Goal: Task Accomplishment & Management: Manage account settings

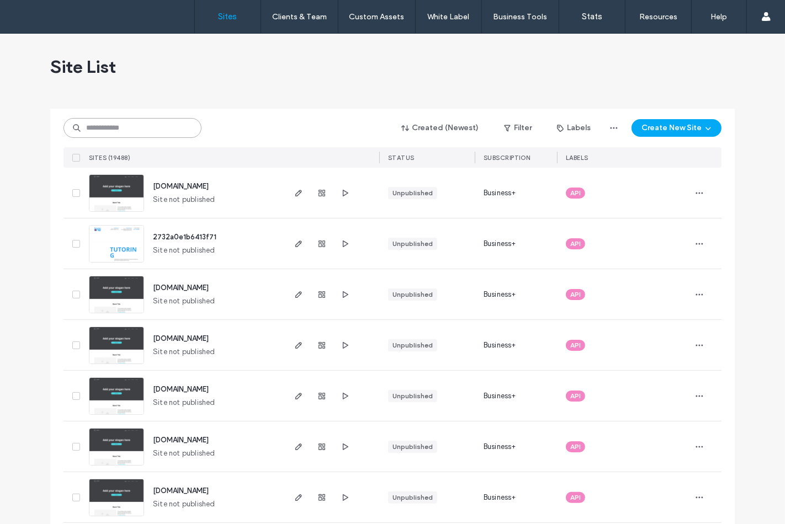
click at [103, 125] on input at bounding box center [132, 128] width 138 height 20
paste input "********"
type input "********"
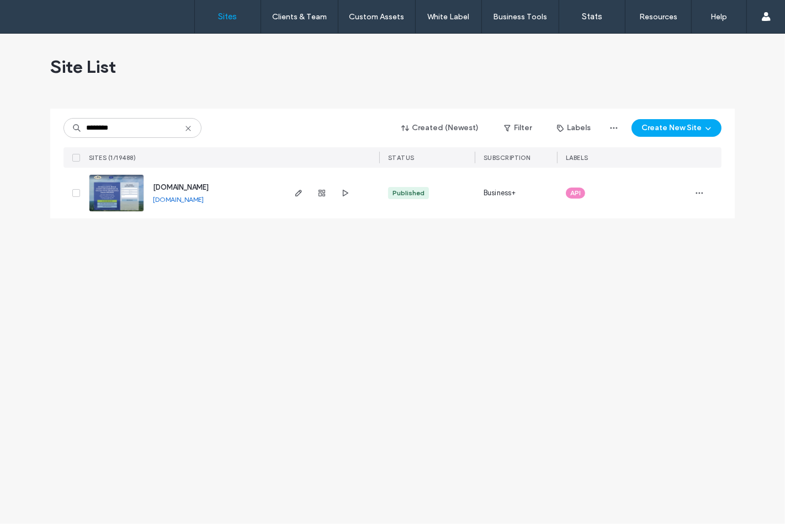
click at [114, 179] on img at bounding box center [116, 212] width 54 height 75
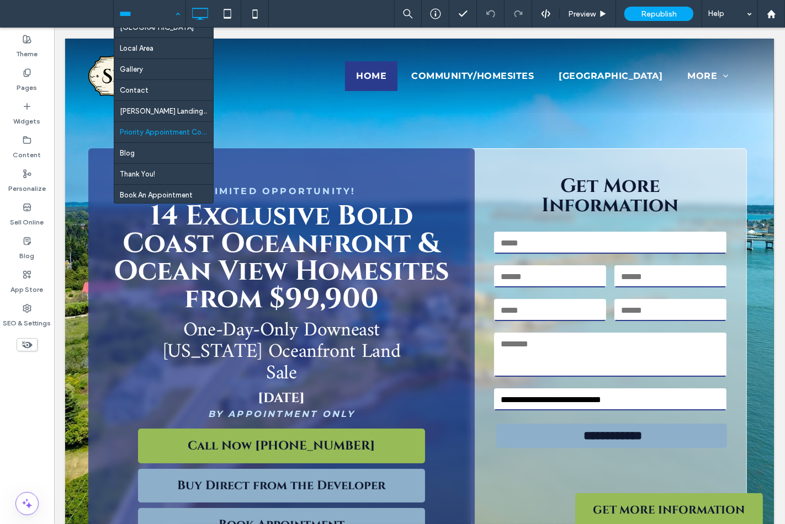
scroll to position [100, 0]
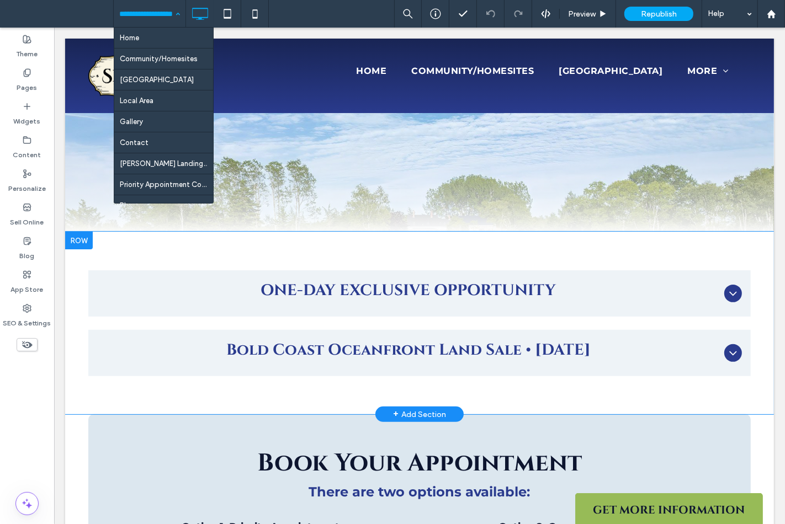
scroll to position [306, 0]
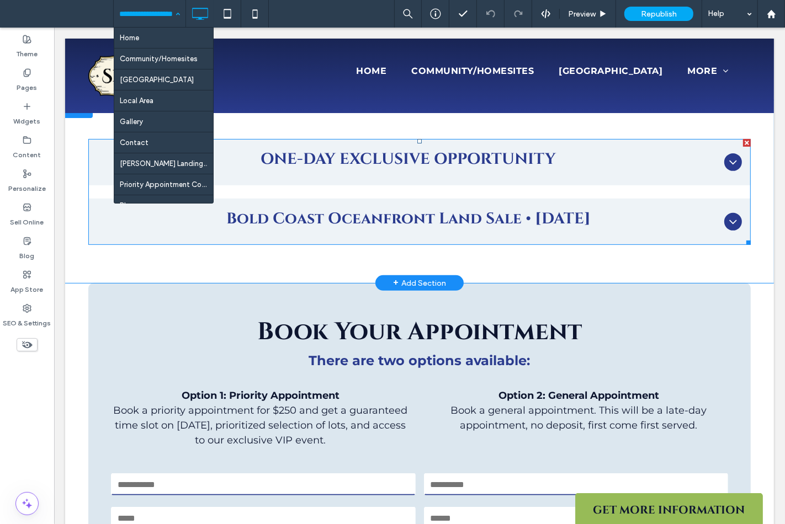
click at [295, 180] on div "ONE-DAY EXCLUSIVE OPPORTUNITY" at bounding box center [419, 162] width 662 height 46
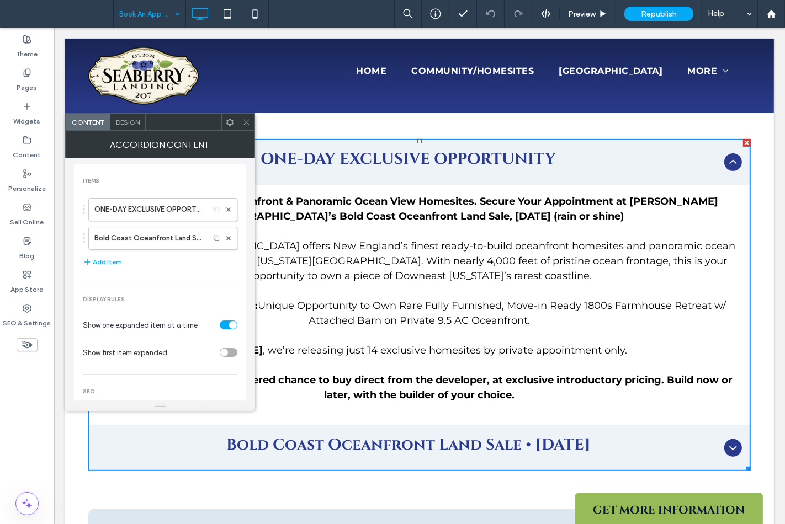
click at [250, 125] on icon at bounding box center [246, 122] width 8 height 8
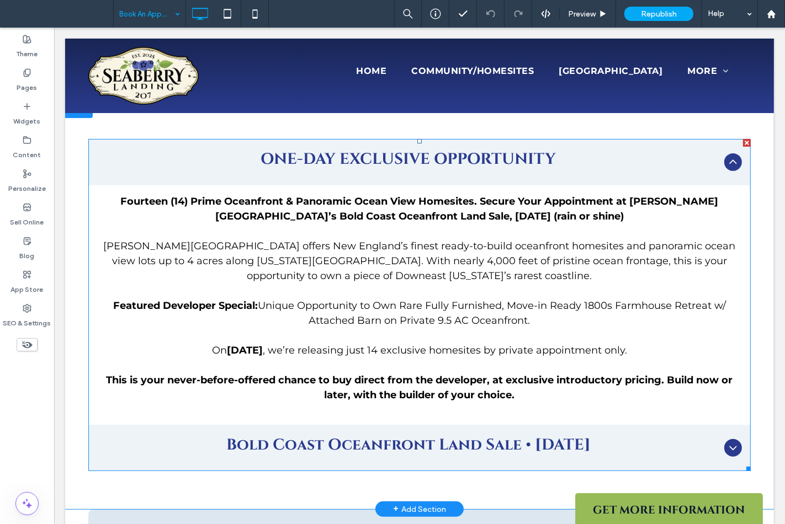
click at [252, 156] on span "ONE-DAY EXCLUSIVE OPPORTUNITY" at bounding box center [408, 159] width 622 height 23
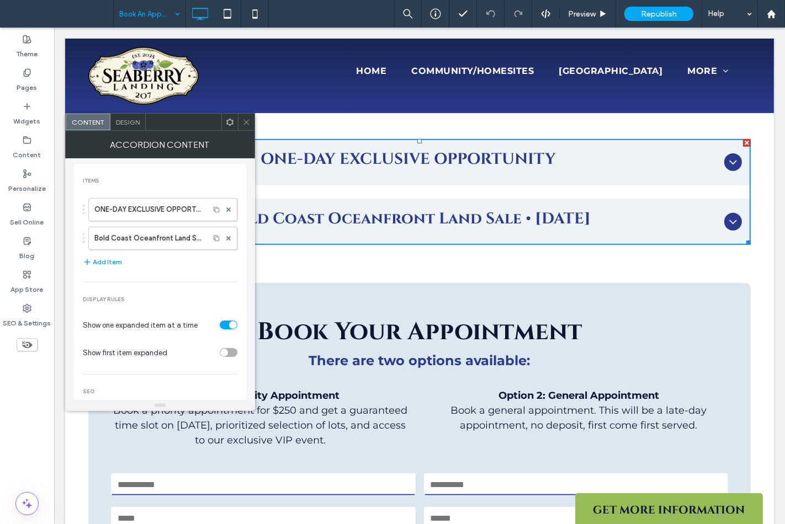
click at [124, 119] on span "Design" at bounding box center [128, 122] width 24 height 8
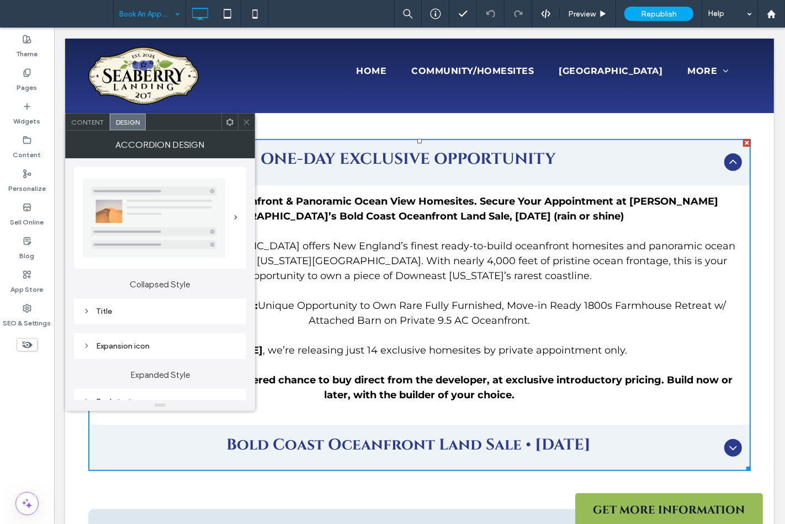
click at [152, 311] on div "Title" at bounding box center [160, 311] width 155 height 9
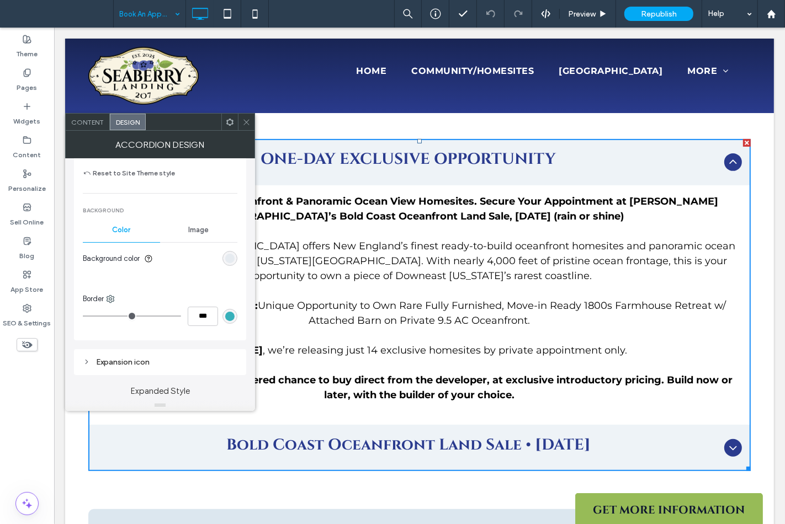
scroll to position [429, 0]
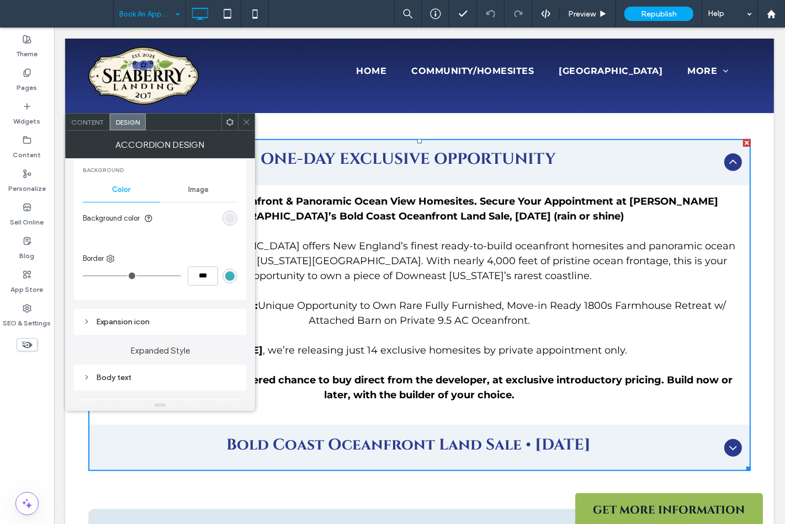
click at [212, 193] on div "Image" at bounding box center [198, 190] width 77 height 24
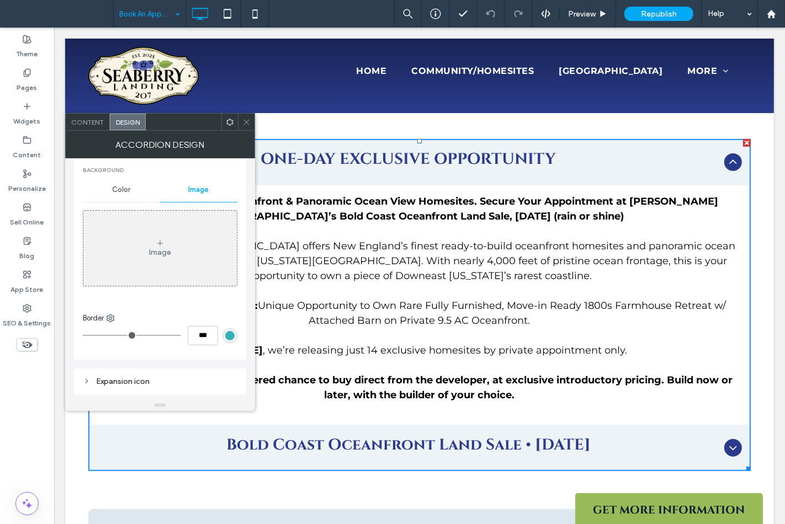
click at [245, 125] on icon at bounding box center [246, 122] width 8 height 8
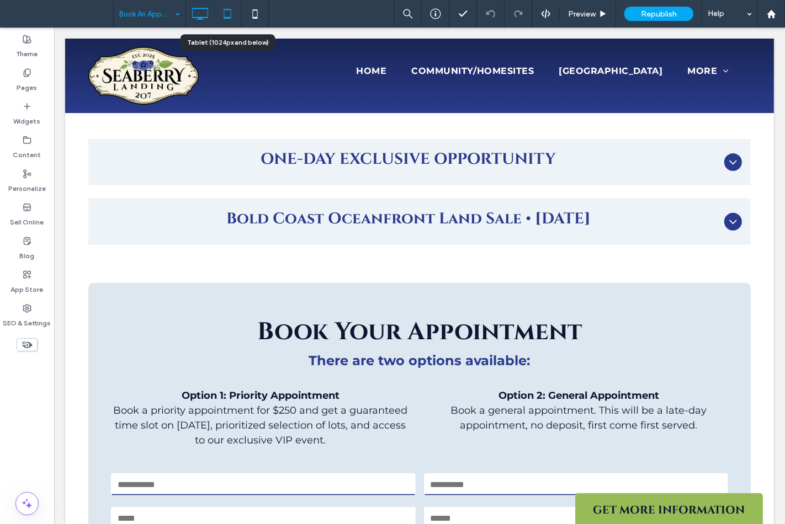
click at [228, 13] on icon at bounding box center [227, 14] width 22 height 22
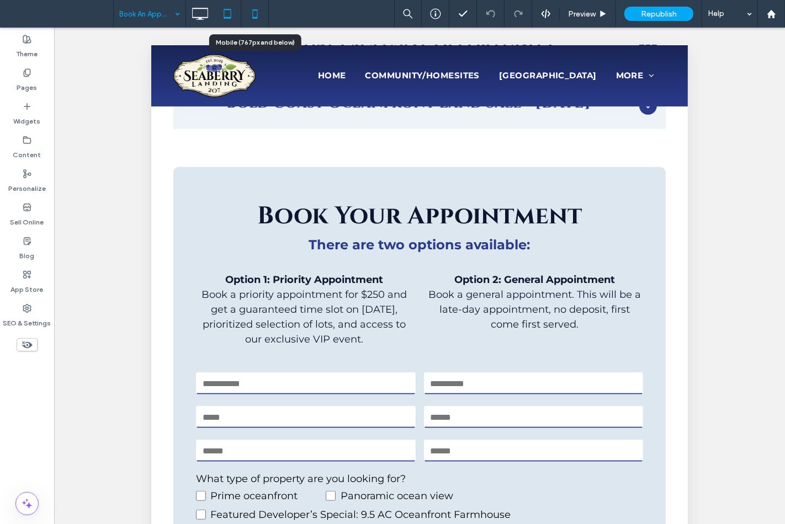
click at [255, 23] on icon at bounding box center [255, 14] width 22 height 22
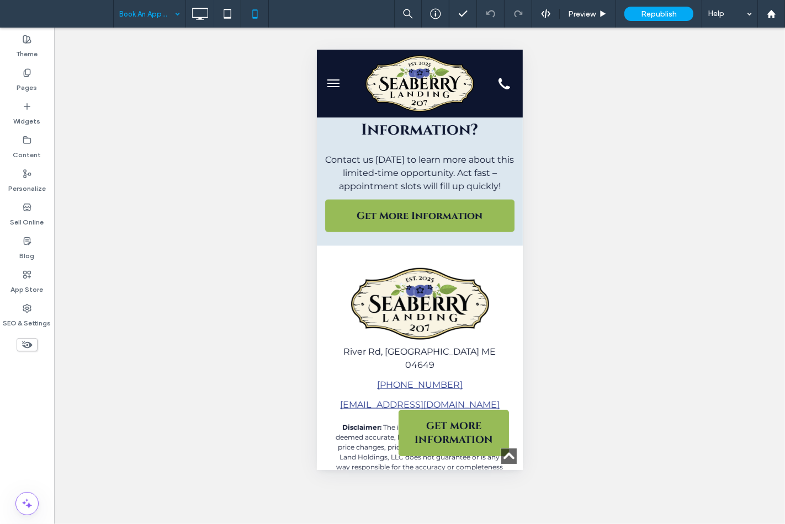
scroll to position [1226, 0]
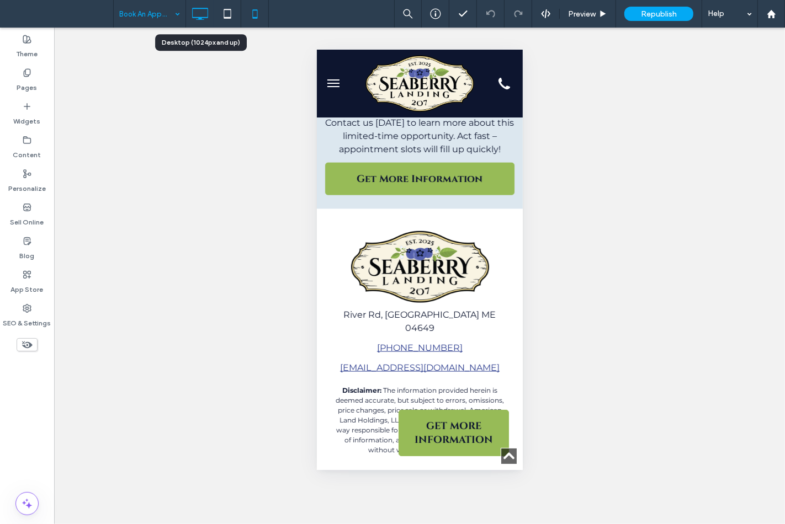
click at [198, 19] on icon at bounding box center [200, 14] width 22 height 22
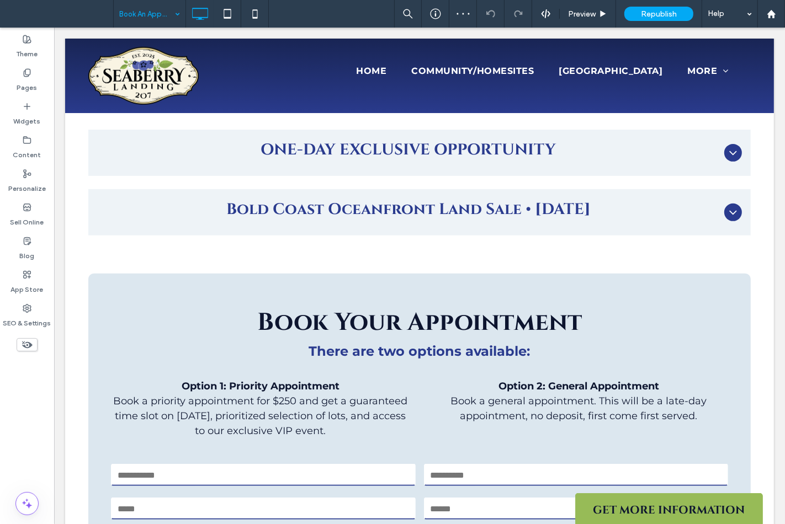
scroll to position [245, 0]
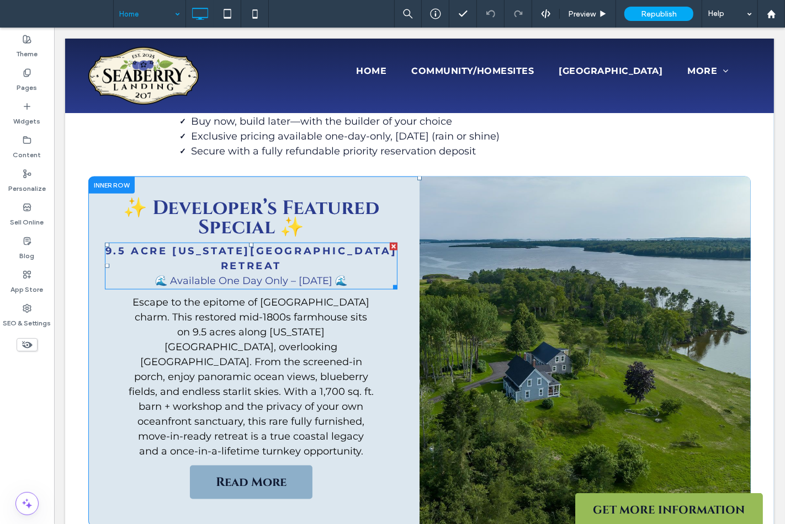
scroll to position [1093, 0]
click at [464, 212] on div at bounding box center [584, 352] width 331 height 350
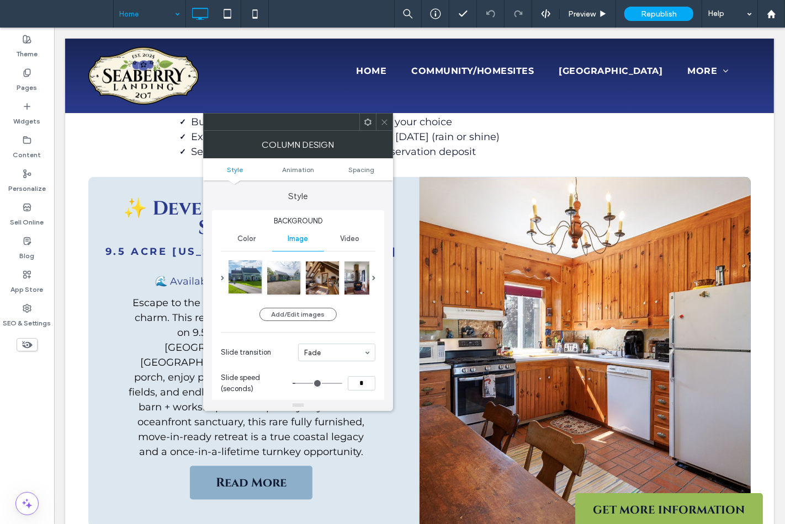
click at [246, 283] on div at bounding box center [244, 276] width 33 height 33
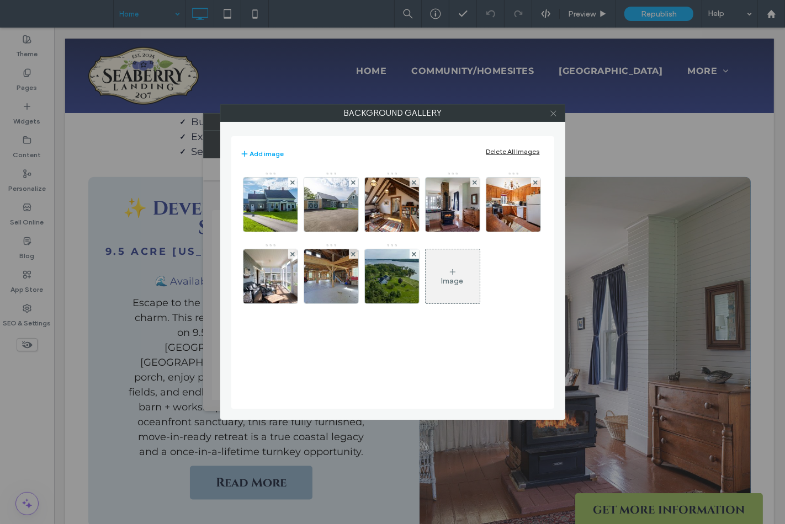
click at [550, 109] on icon at bounding box center [553, 113] width 8 height 8
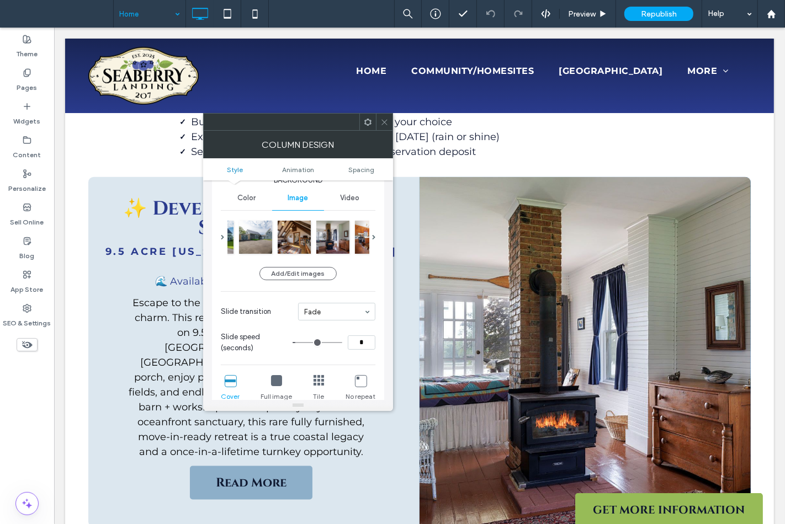
scroll to position [61, 0]
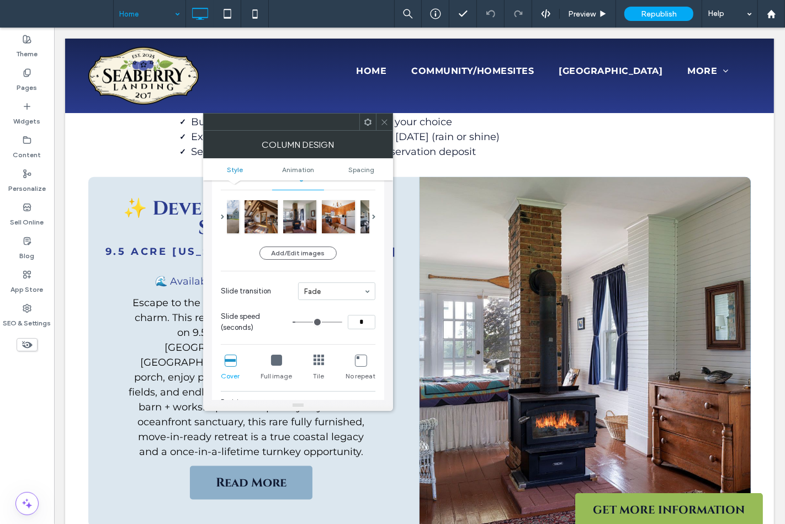
click at [385, 128] on span at bounding box center [384, 122] width 8 height 17
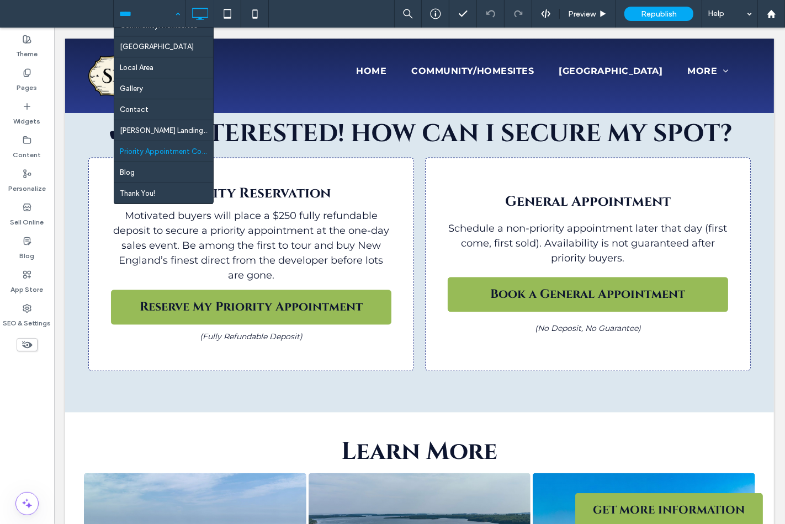
scroll to position [100, 0]
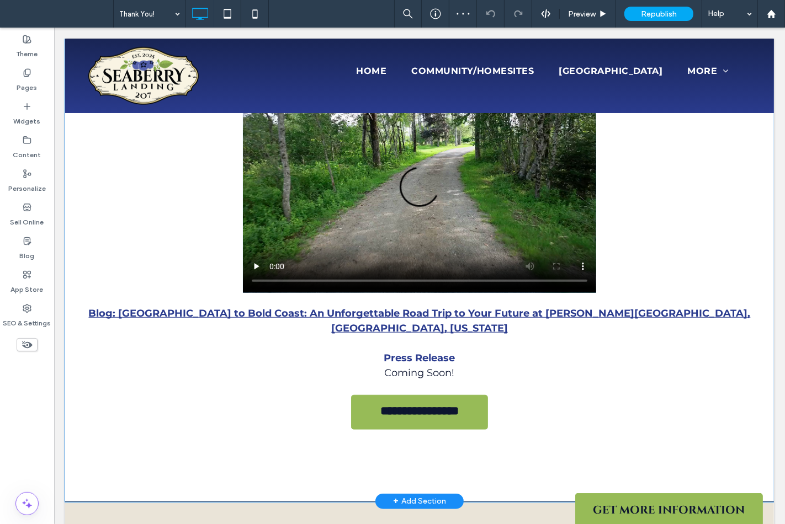
scroll to position [552, 0]
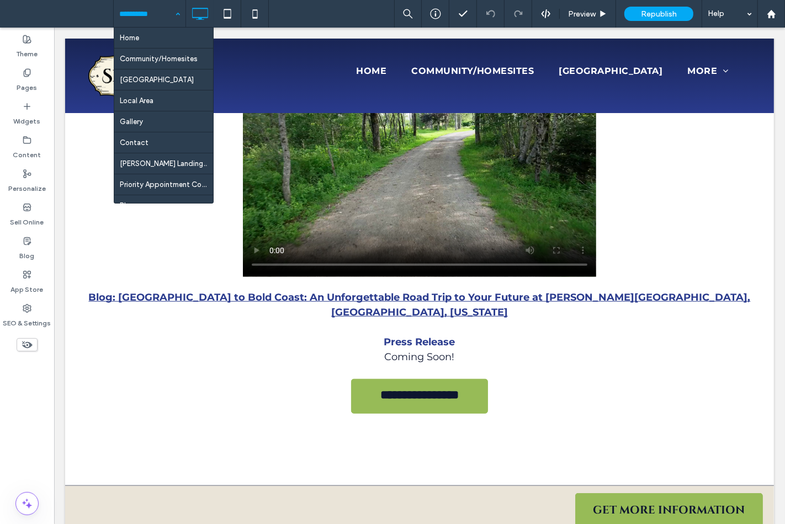
click at [136, 17] on input at bounding box center [146, 14] width 55 height 28
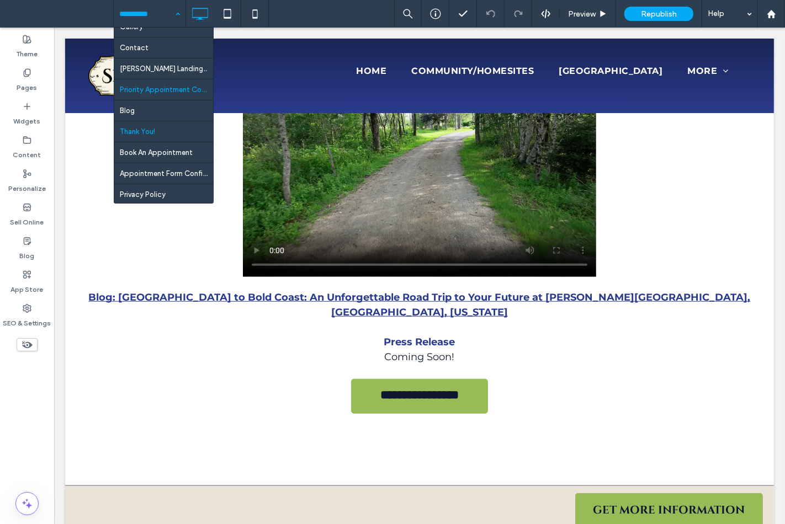
scroll to position [100, 0]
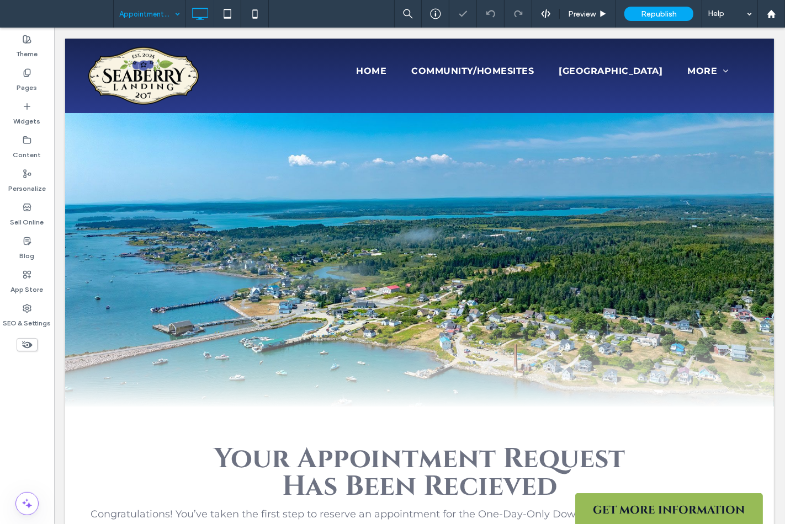
scroll to position [306, 0]
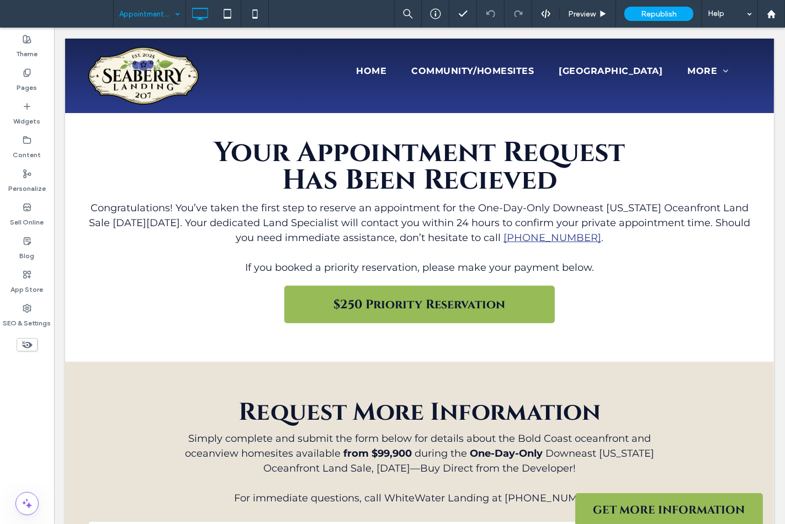
click at [148, 22] on input at bounding box center [146, 14] width 55 height 28
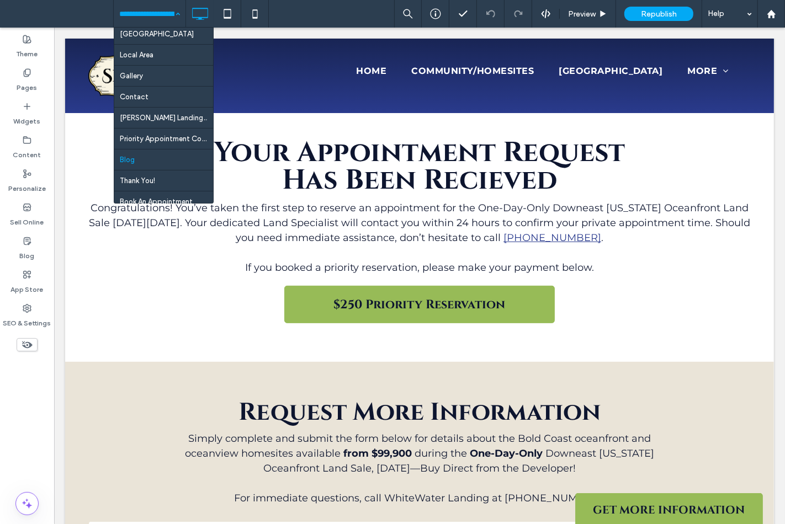
scroll to position [100, 0]
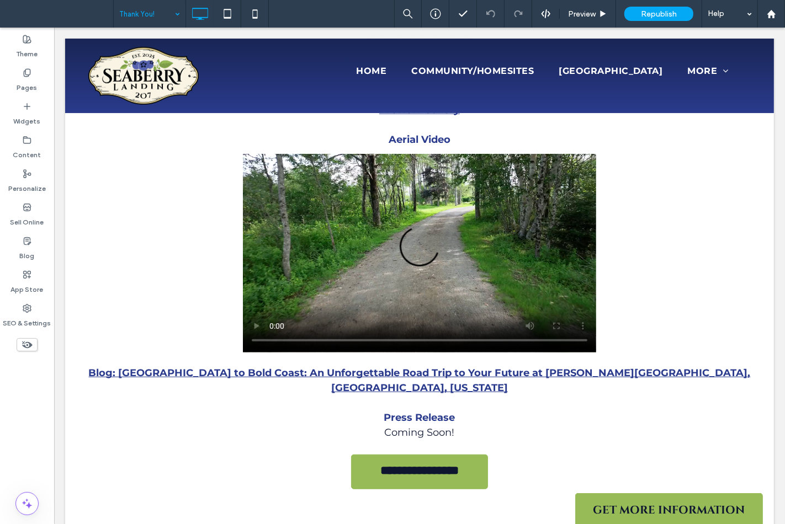
scroll to position [429, 0]
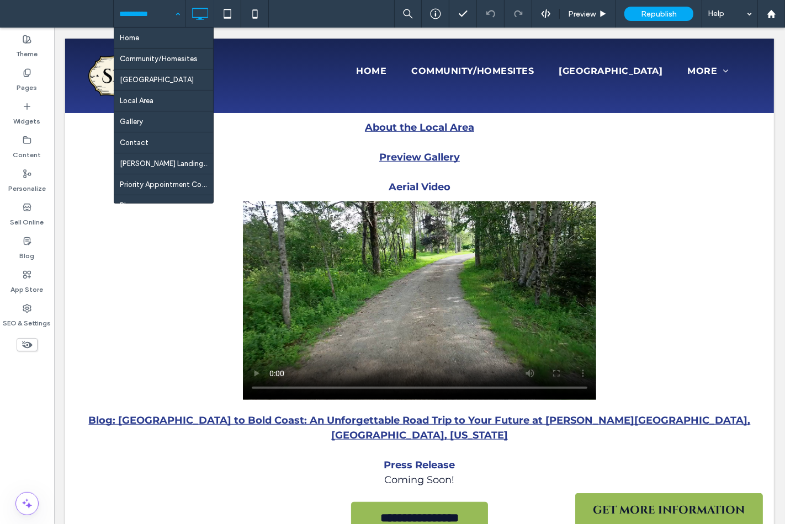
click at [128, 15] on input at bounding box center [146, 14] width 55 height 28
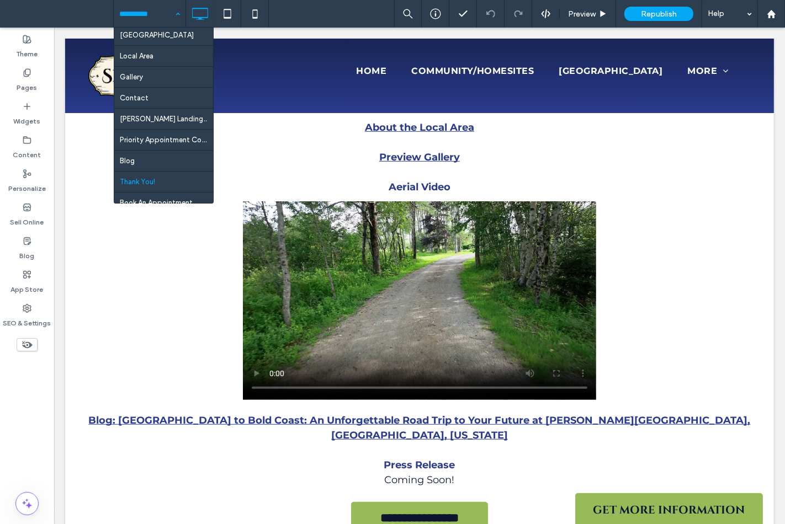
scroll to position [100, 0]
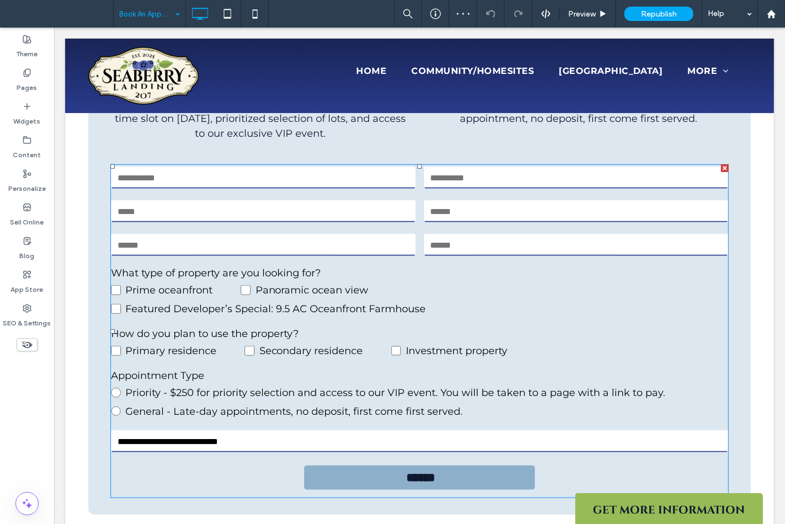
scroll to position [674, 0]
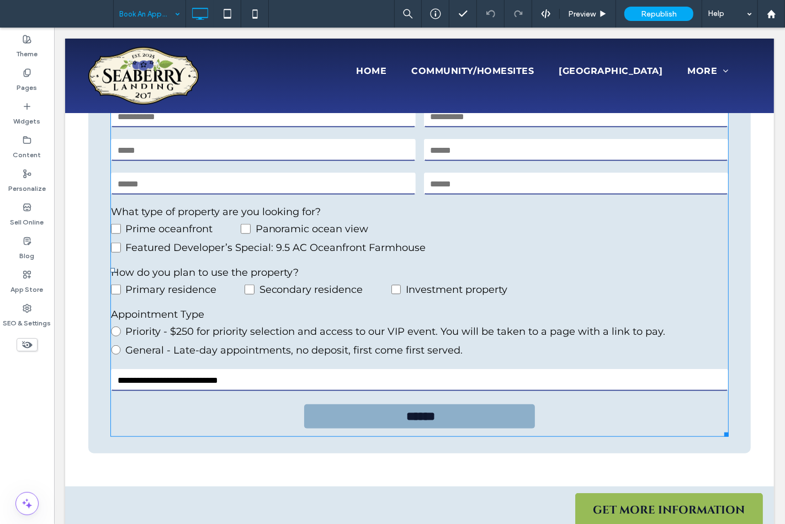
click at [259, 212] on label "What type of property are you looking for?" at bounding box center [418, 212] width 617 height 15
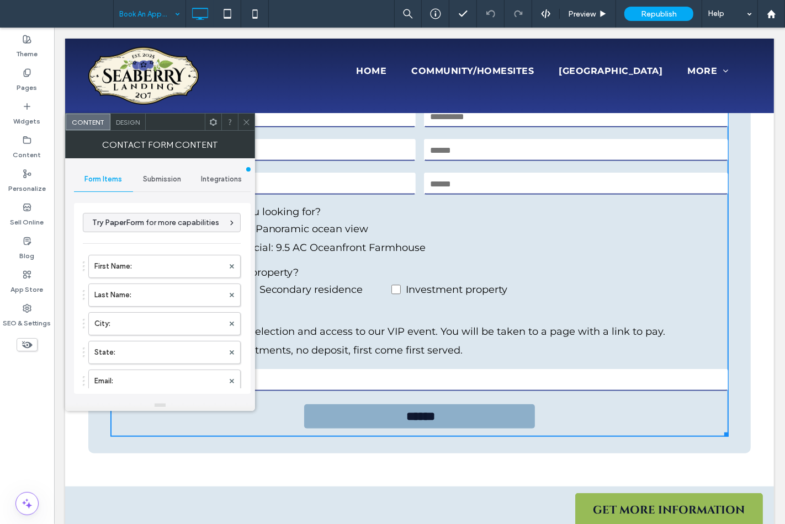
click at [177, 179] on span "Submission" at bounding box center [162, 179] width 38 height 9
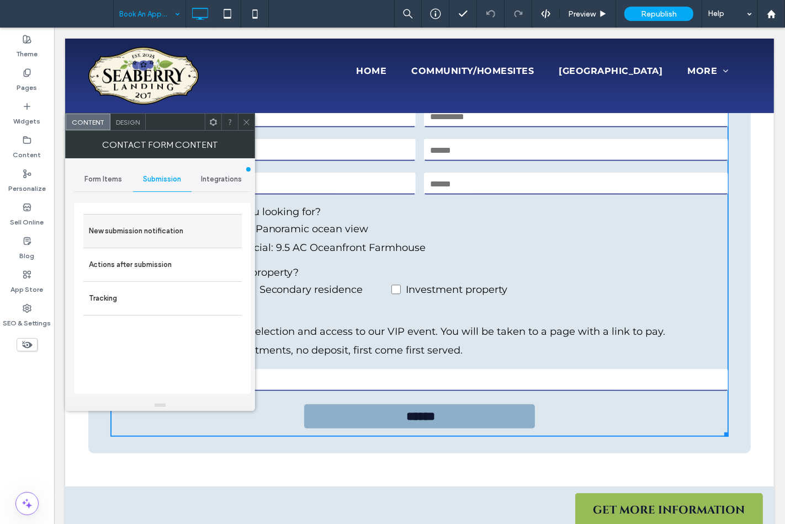
click at [169, 225] on label "New submission notification" at bounding box center [162, 231] width 147 height 22
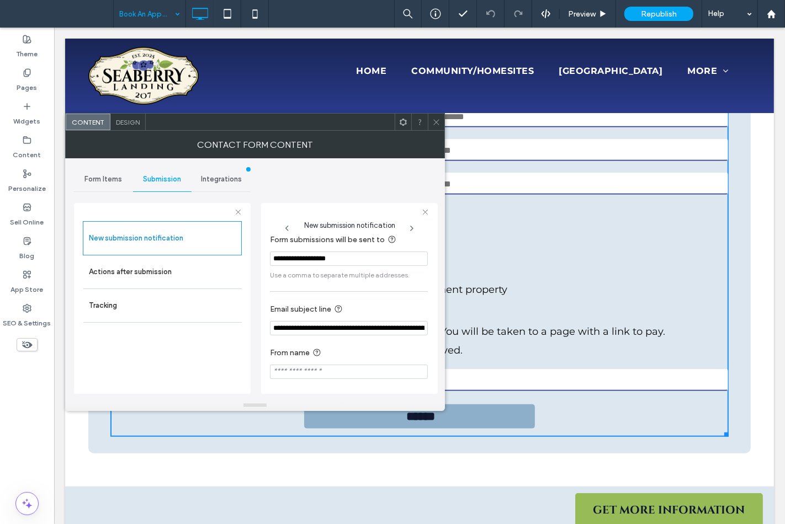
scroll to position [10, 0]
click at [180, 268] on label "Actions after submission" at bounding box center [162, 272] width 147 height 22
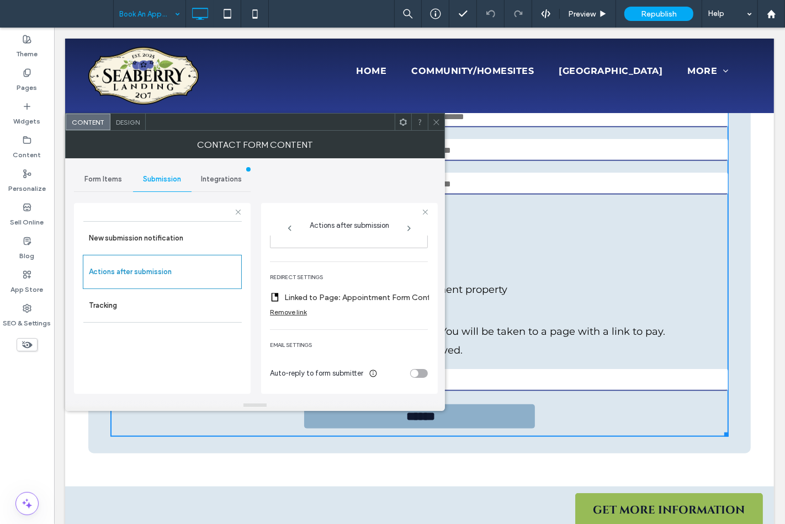
scroll to position [210, 0]
click at [386, 291] on label "Linked to Page: Appointment Form Confirmation" at bounding box center [363, 298] width 158 height 20
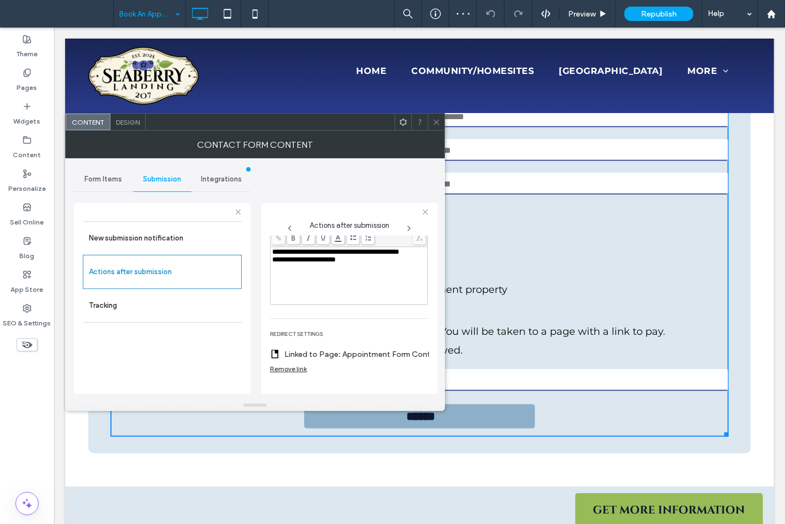
scroll to position [25, 0]
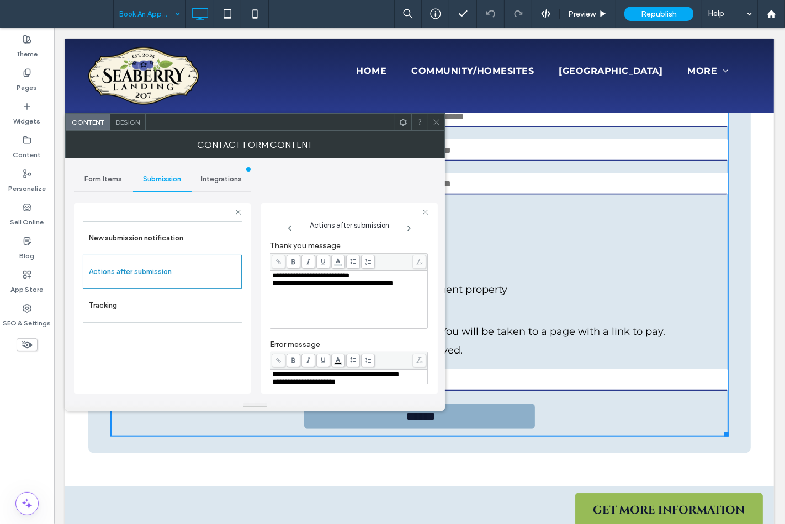
click at [434, 124] on use at bounding box center [436, 122] width 6 height 6
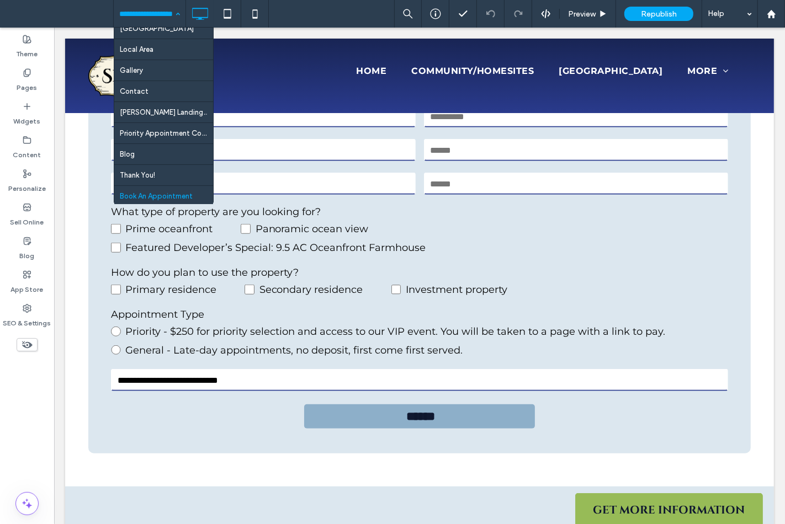
scroll to position [100, 0]
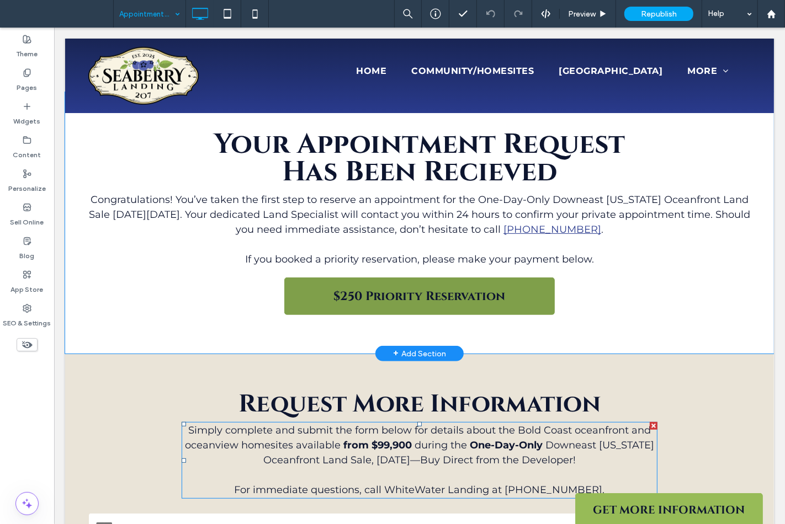
scroll to position [306, 0]
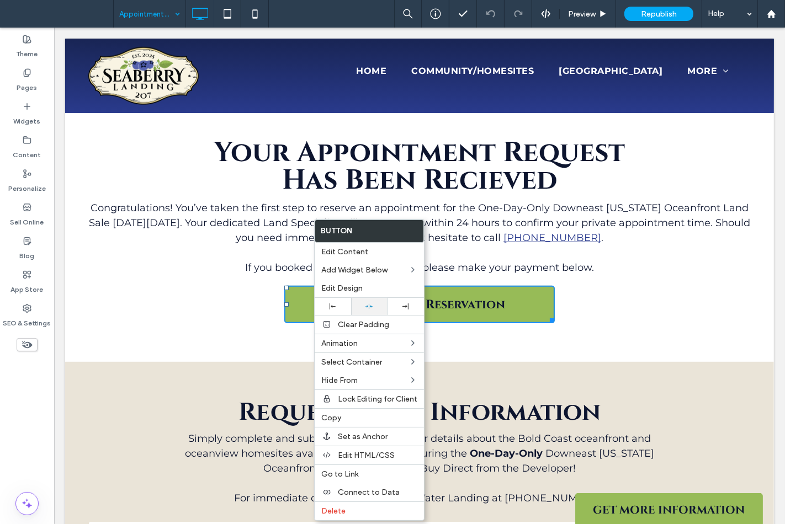
click at [359, 305] on div at bounding box center [368, 306] width 25 height 7
click at [37, 390] on div "Theme Pages Widgets Content Personalize Sell Online Blog App Store SEO & Settin…" at bounding box center [27, 276] width 54 height 497
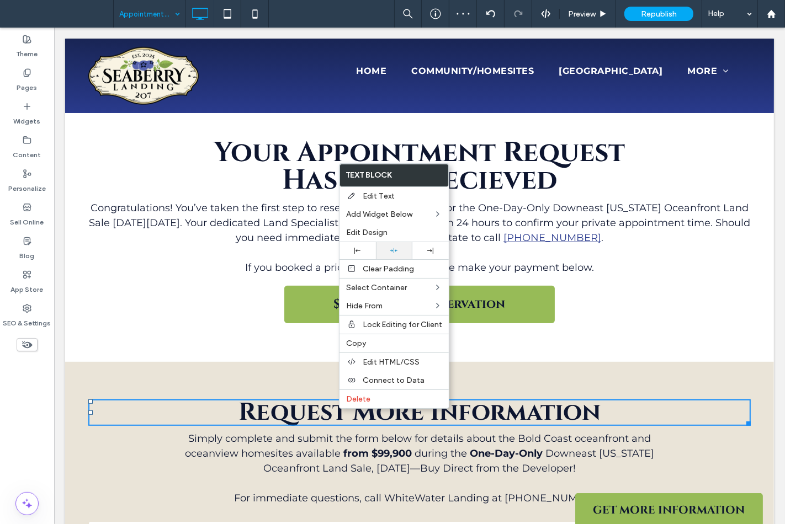
click at [389, 244] on div at bounding box center [394, 250] width 36 height 17
click at [23, 400] on div "Theme Pages Widgets Content Personalize Sell Online Blog App Store SEO & Settin…" at bounding box center [27, 276] width 54 height 497
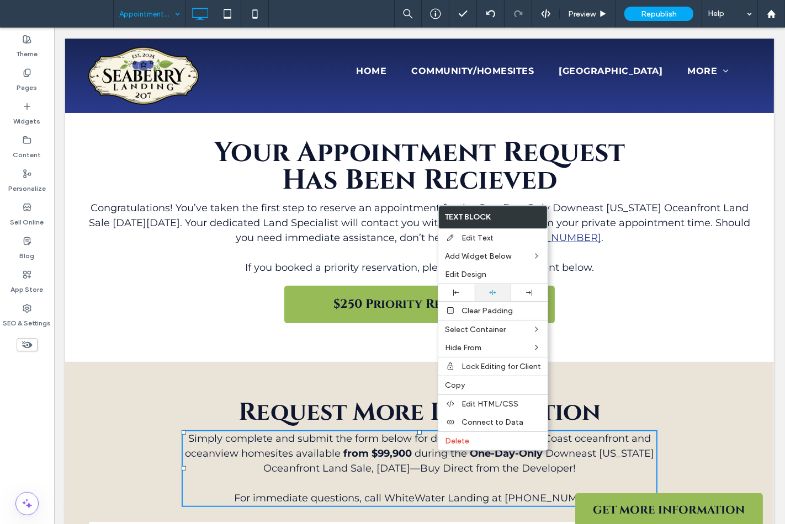
click at [489, 295] on icon at bounding box center [492, 292] width 7 height 7
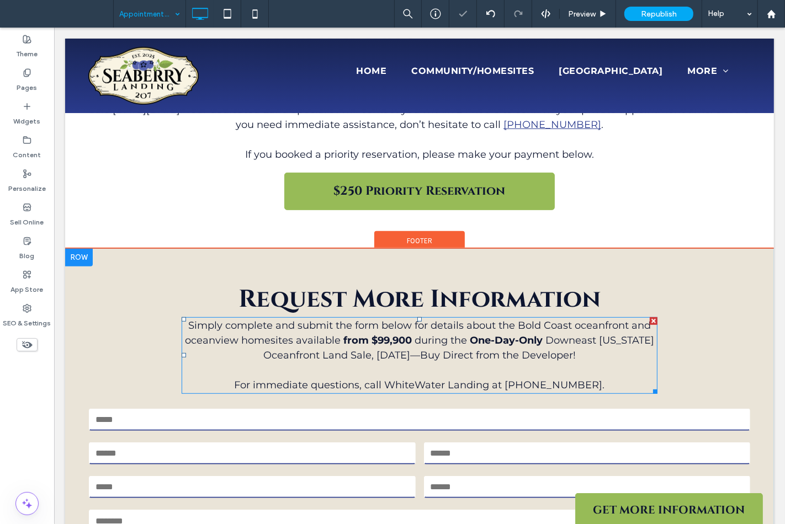
scroll to position [429, 0]
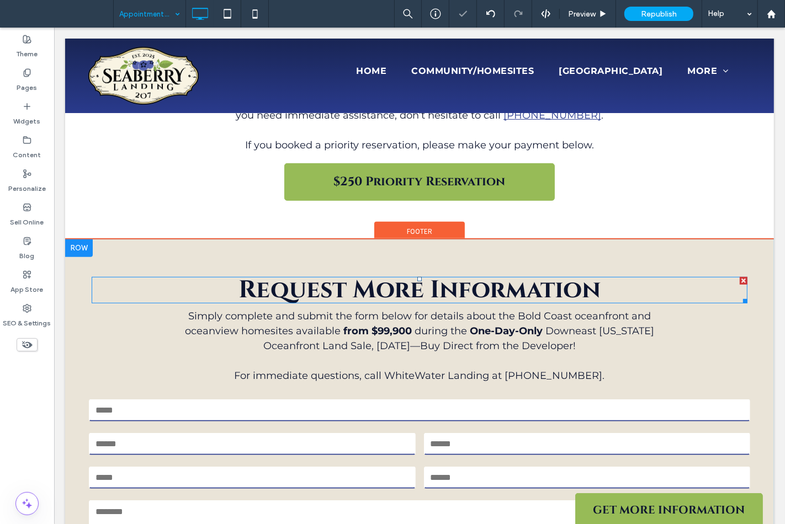
click at [146, 291] on h2 "Request More Information" at bounding box center [419, 290] width 656 height 24
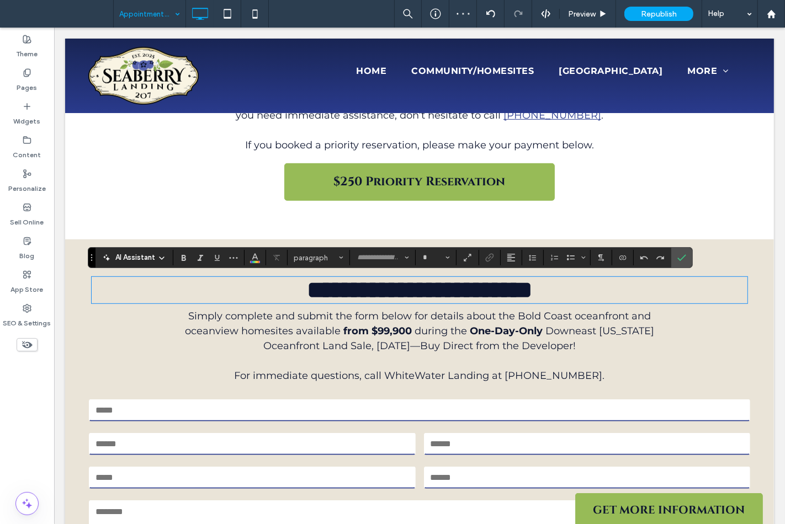
type input "******"
type input "**"
click at [145, 342] on div "**********" at bounding box center [419, 449] width 662 height 352
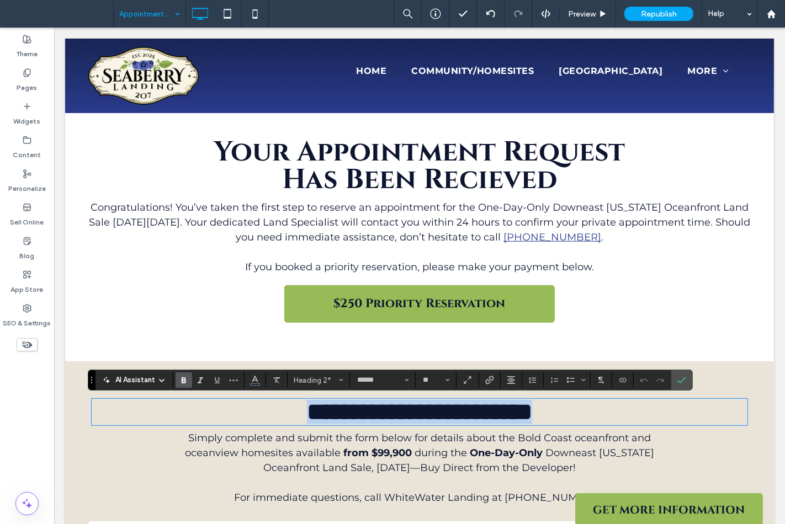
scroll to position [306, 0]
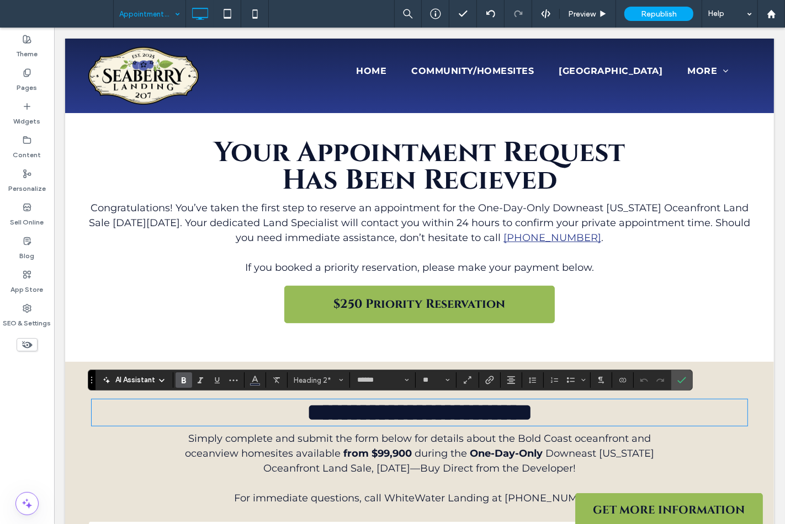
click at [111, 238] on p "Congratulations! You’ve taken the first step to reserve an appointment for the …" at bounding box center [419, 223] width 662 height 45
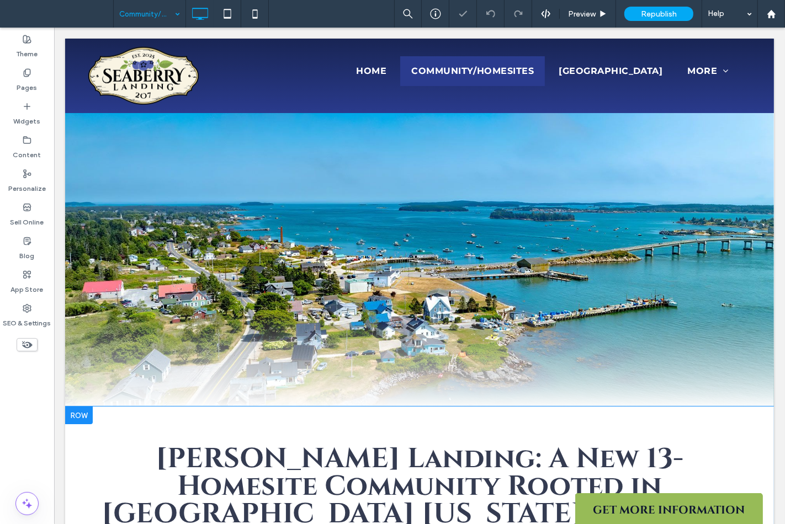
scroll to position [245, 0]
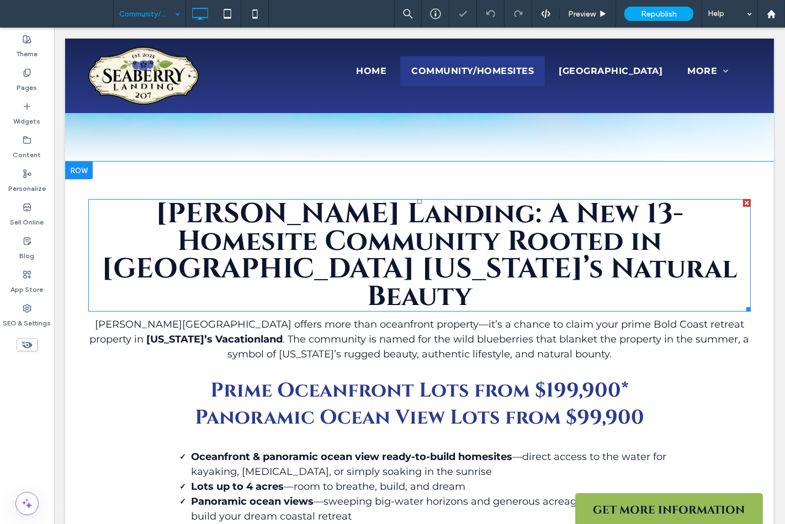
click at [513, 243] on strong "Seaberry Landing: A New 13-Homesite Community Rooted in Bold Coast Maine’s Natu…" at bounding box center [419, 255] width 635 height 120
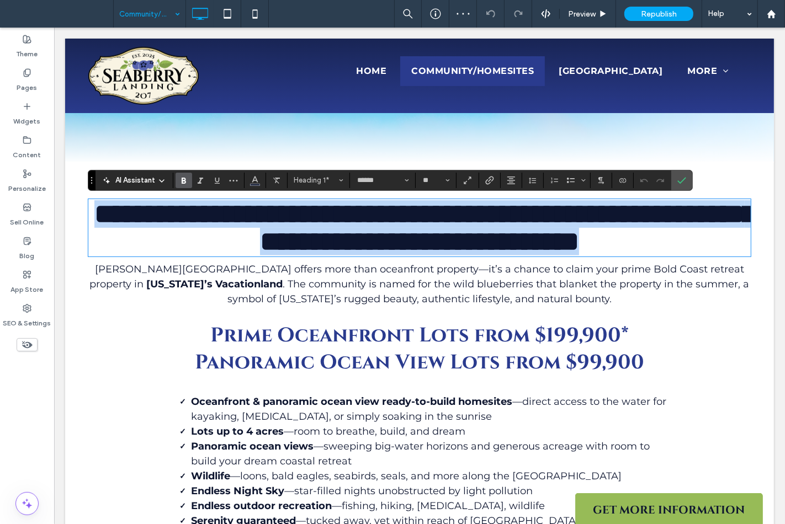
click at [513, 243] on strong "**********" at bounding box center [424, 227] width 661 height 55
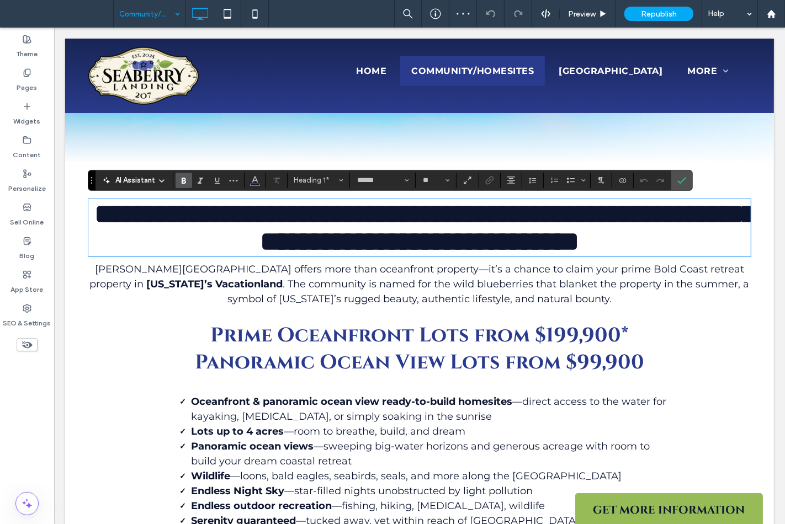
click at [522, 218] on strong "**********" at bounding box center [424, 227] width 661 height 55
drag, startPoint x: 525, startPoint y: 210, endPoint x: 539, endPoint y: 212, distance: 14.0
click at [539, 212] on strong "**********" at bounding box center [424, 227] width 661 height 55
drag, startPoint x: 682, startPoint y: 175, endPoint x: 627, endPoint y: 147, distance: 61.2
click at [682, 176] on icon "Confirm" at bounding box center [681, 180] width 9 height 9
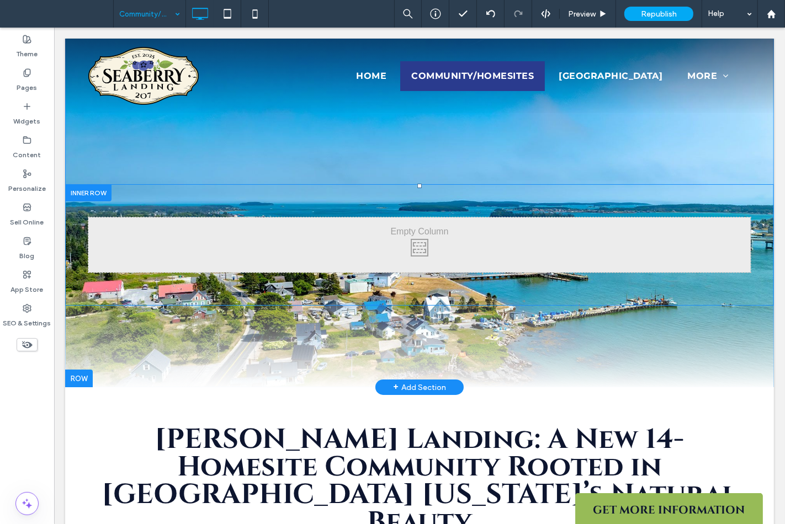
scroll to position [0, 0]
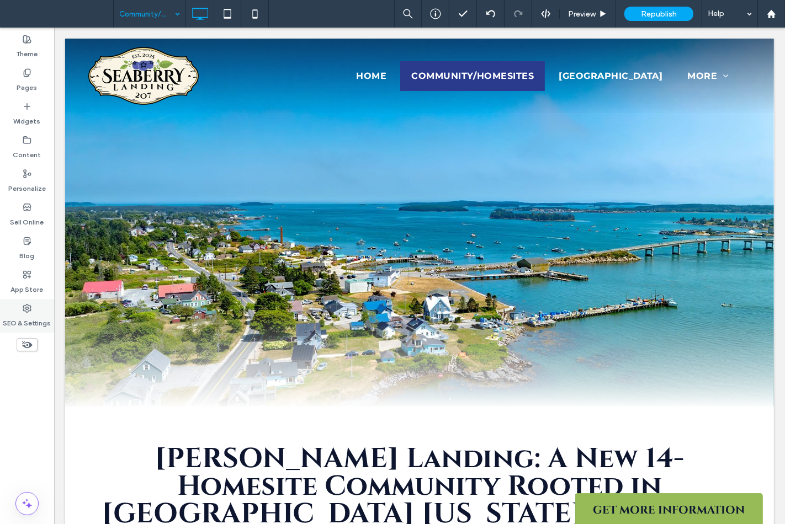
click at [32, 315] on label "SEO & Settings" at bounding box center [27, 320] width 48 height 15
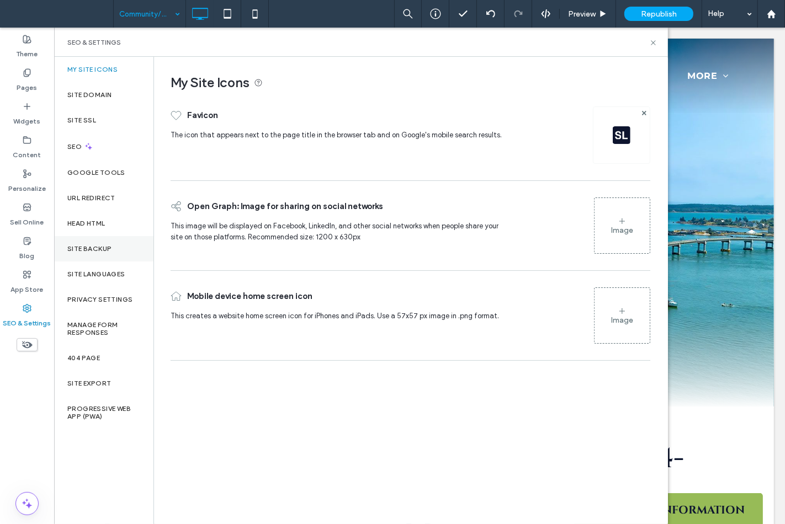
click at [121, 251] on div "Site Backup" at bounding box center [103, 248] width 99 height 25
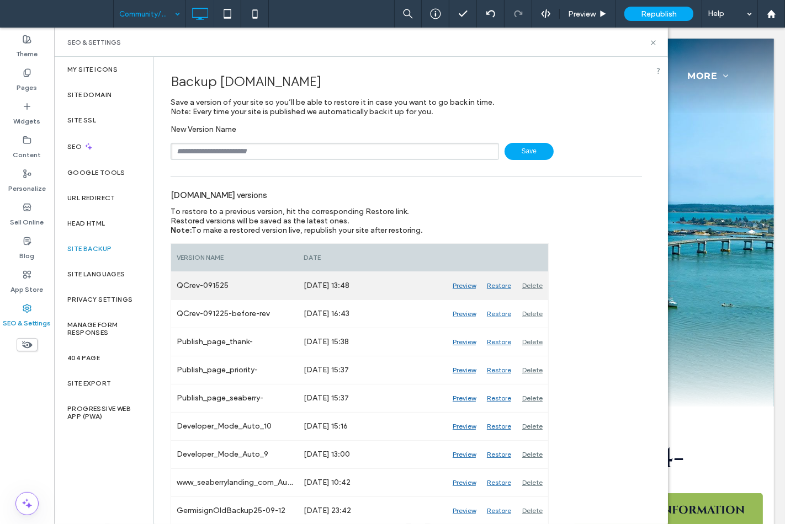
click at [469, 284] on div "Preview" at bounding box center [464, 286] width 34 height 28
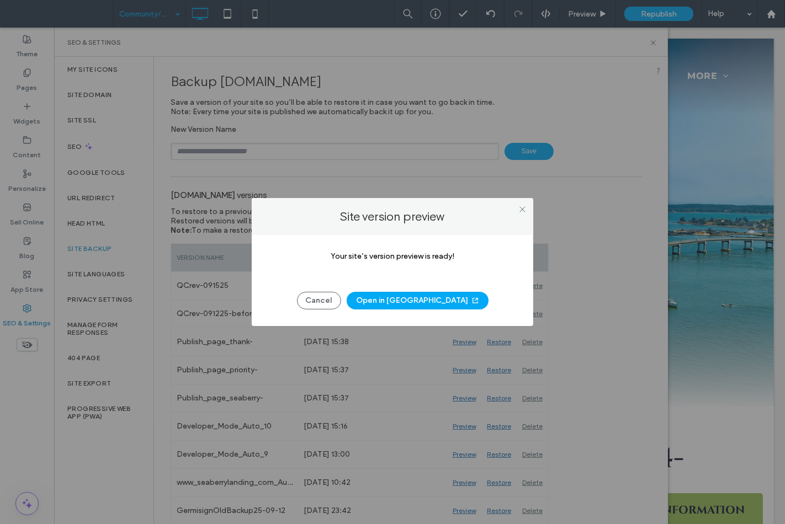
click at [471, 301] on icon "button" at bounding box center [475, 300] width 9 height 9
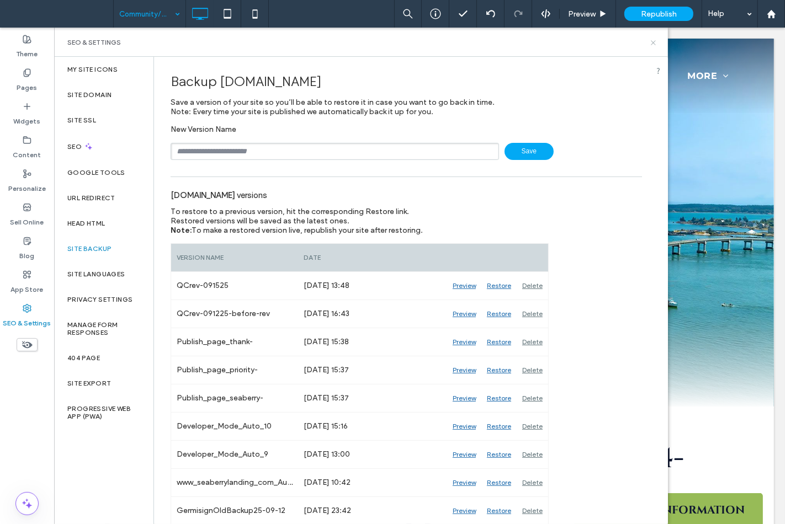
click at [650, 42] on icon at bounding box center [653, 43] width 8 height 8
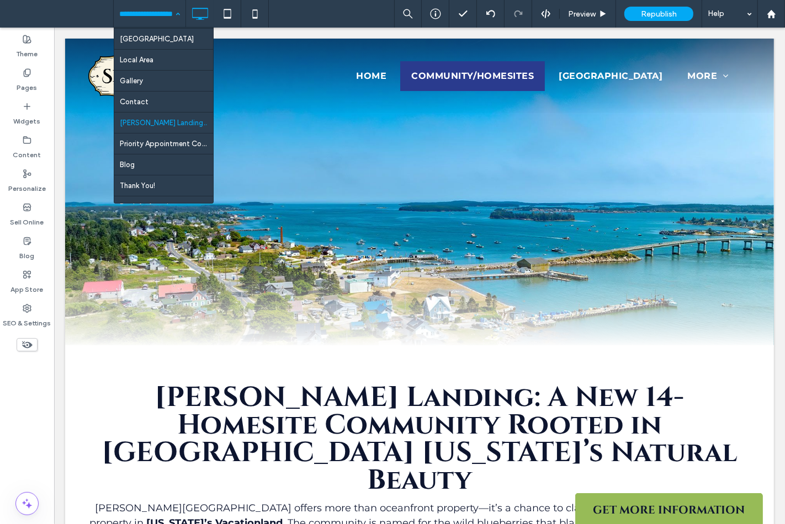
scroll to position [61, 0]
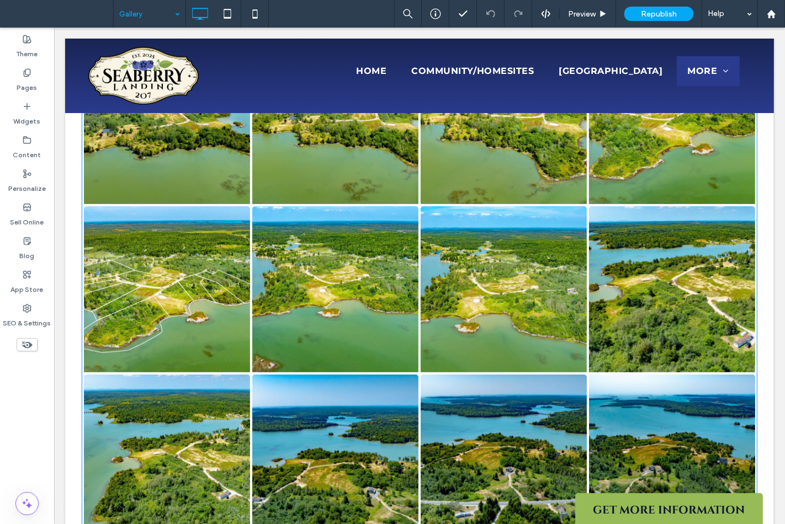
scroll to position [306, 0]
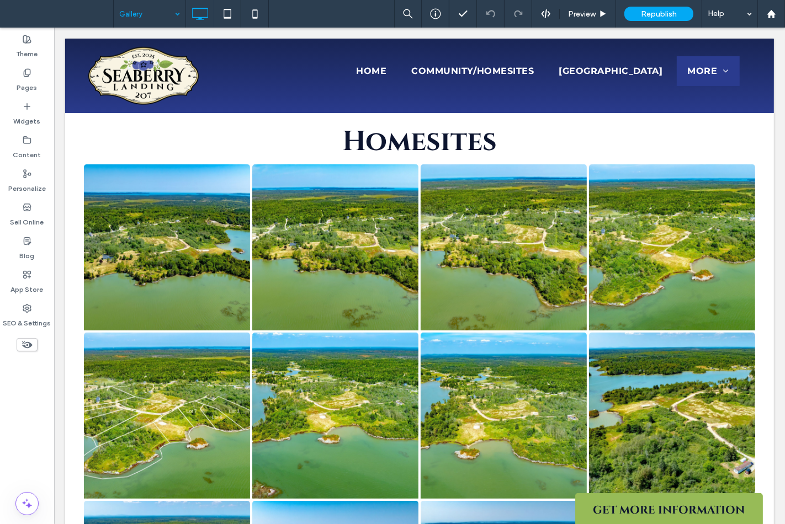
click at [168, 18] on input at bounding box center [146, 14] width 55 height 28
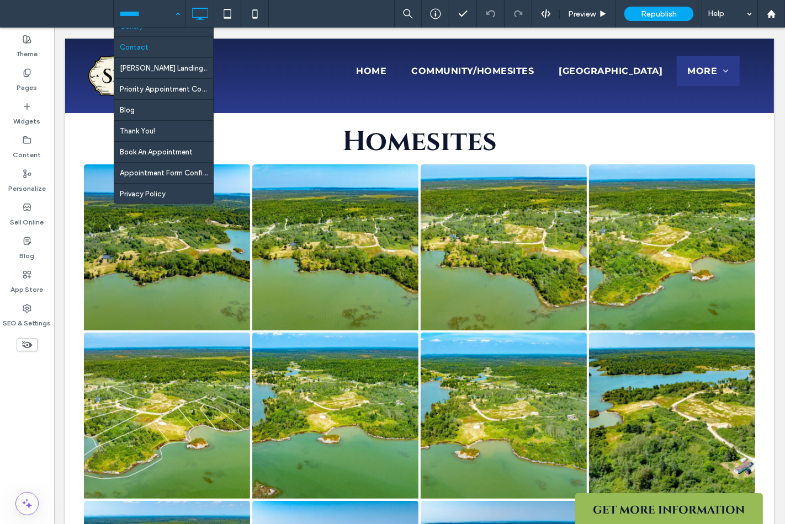
scroll to position [100, 0]
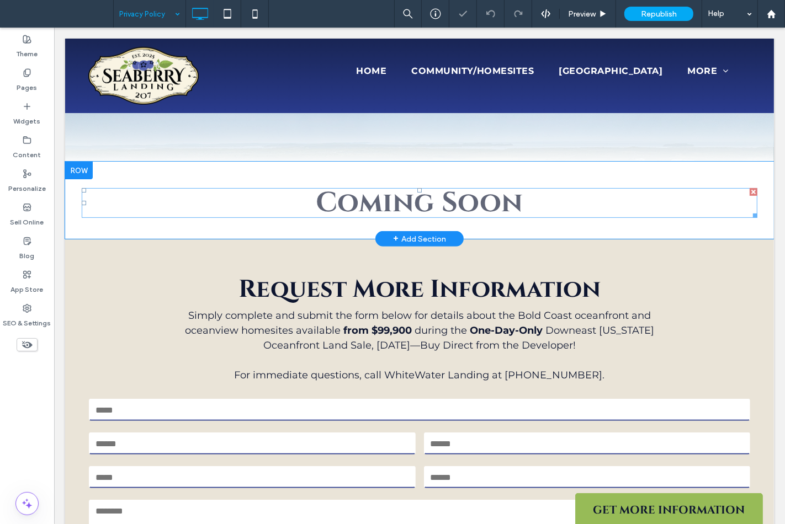
scroll to position [245, 0]
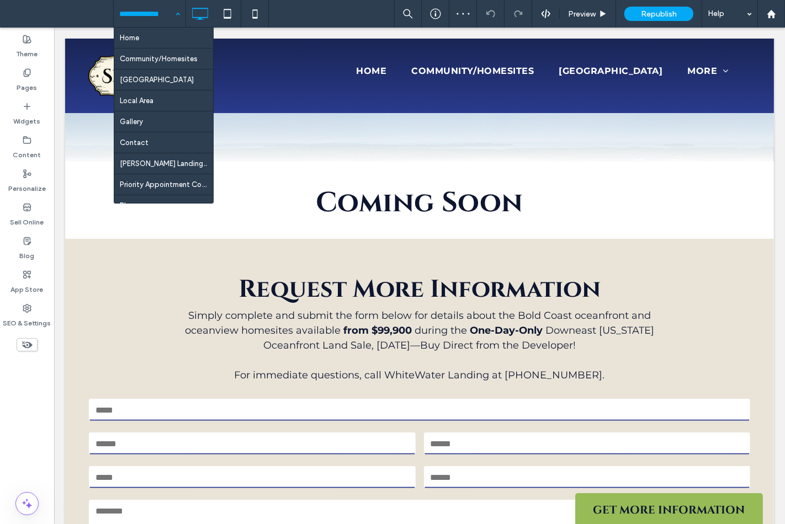
click at [151, 20] on input at bounding box center [146, 14] width 55 height 28
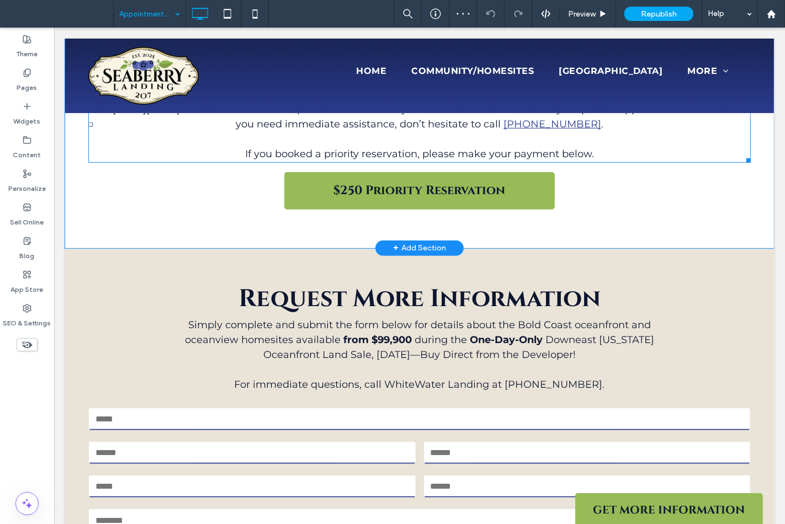
scroll to position [490, 0]
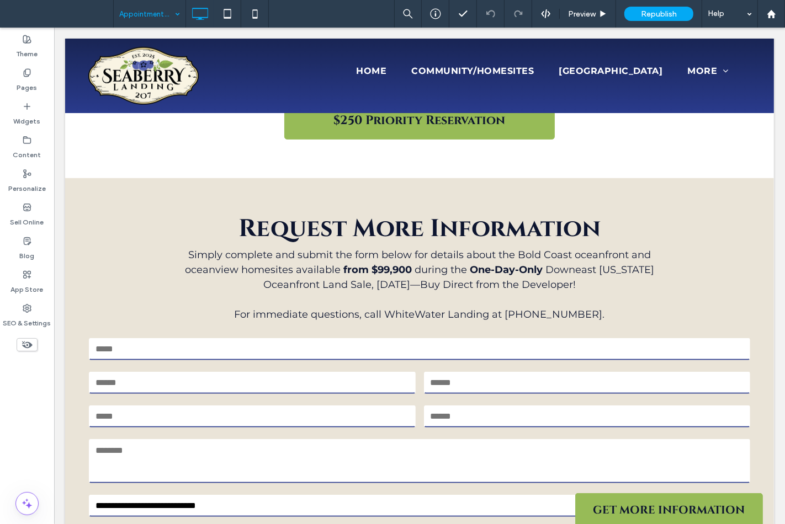
click at [141, 9] on input at bounding box center [146, 14] width 55 height 28
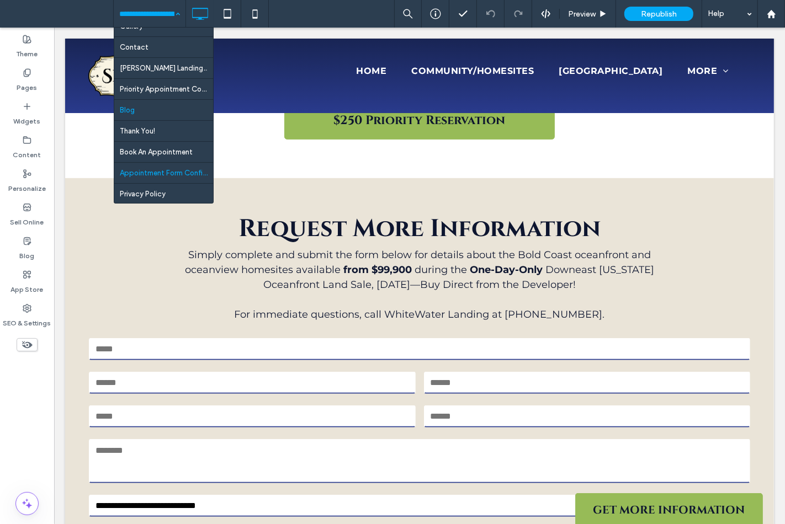
scroll to position [100, 0]
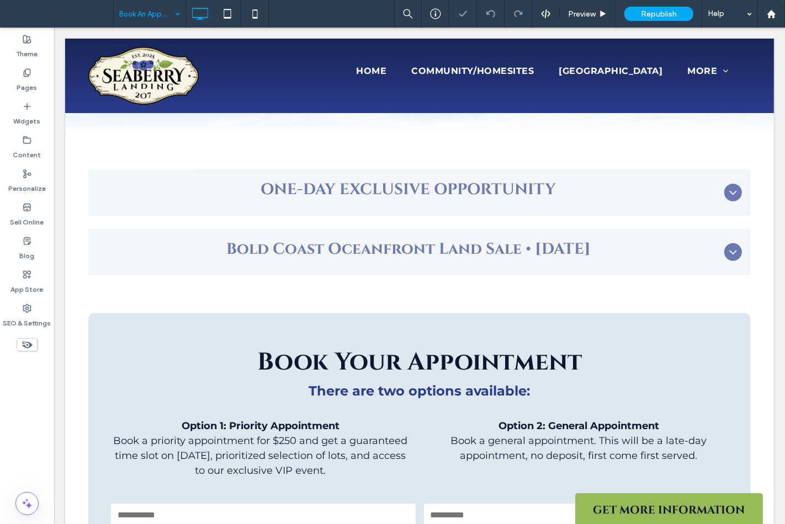
scroll to position [276, 0]
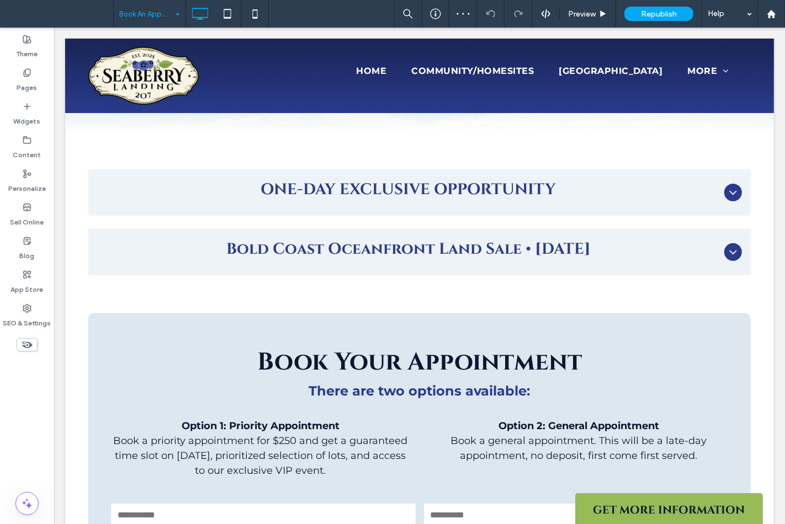
click at [147, 15] on input at bounding box center [146, 14] width 55 height 28
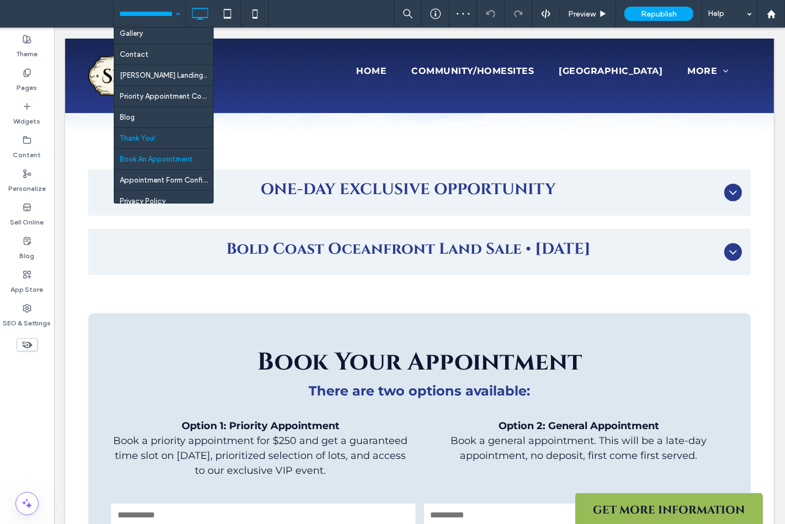
scroll to position [100, 0]
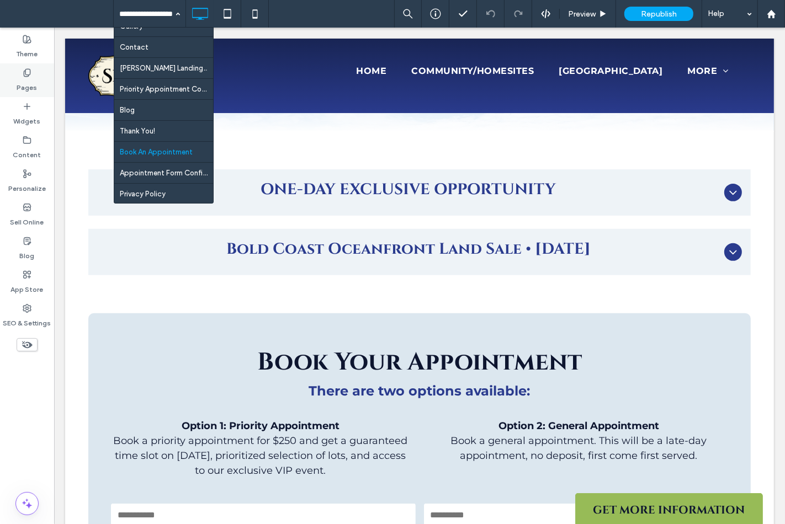
click at [24, 86] on label "Pages" at bounding box center [27, 84] width 20 height 15
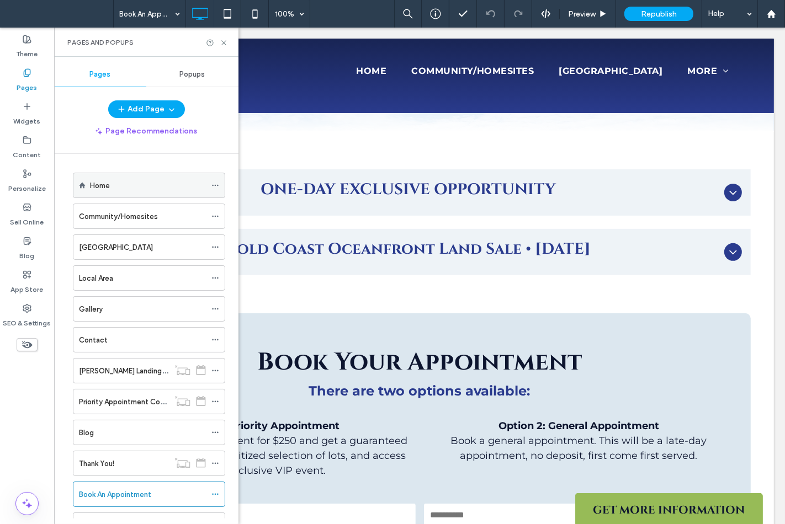
click at [212, 188] on icon at bounding box center [215, 186] width 8 height 8
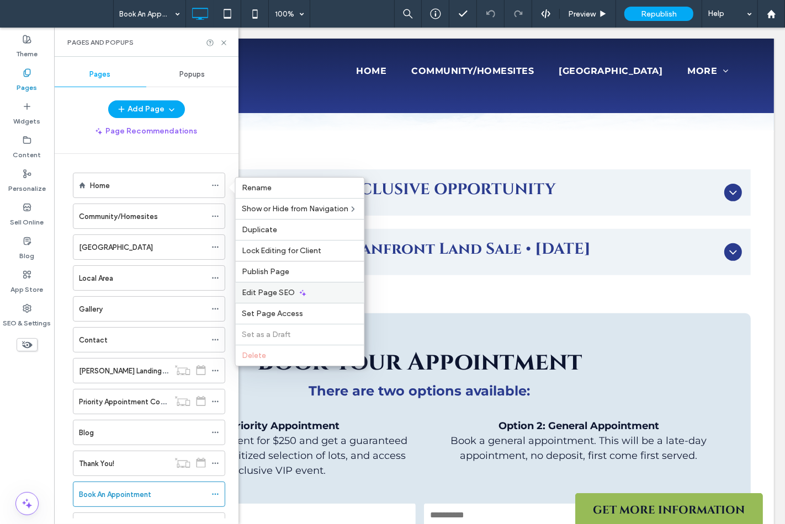
click at [266, 289] on span "Edit Page SEO" at bounding box center [268, 292] width 53 height 9
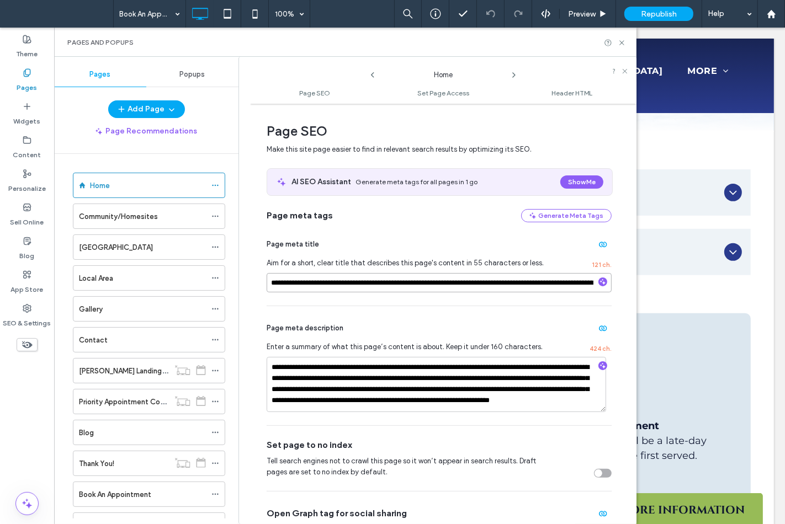
drag, startPoint x: 294, startPoint y: 288, endPoint x: 323, endPoint y: 297, distance: 30.6
click at [323, 297] on div "**********" at bounding box center [439, 263] width 345 height 83
click at [315, 379] on textarea "**********" at bounding box center [436, 384] width 339 height 55
click at [307, 366] on textarea "**********" at bounding box center [436, 384] width 339 height 55
type textarea "**********"
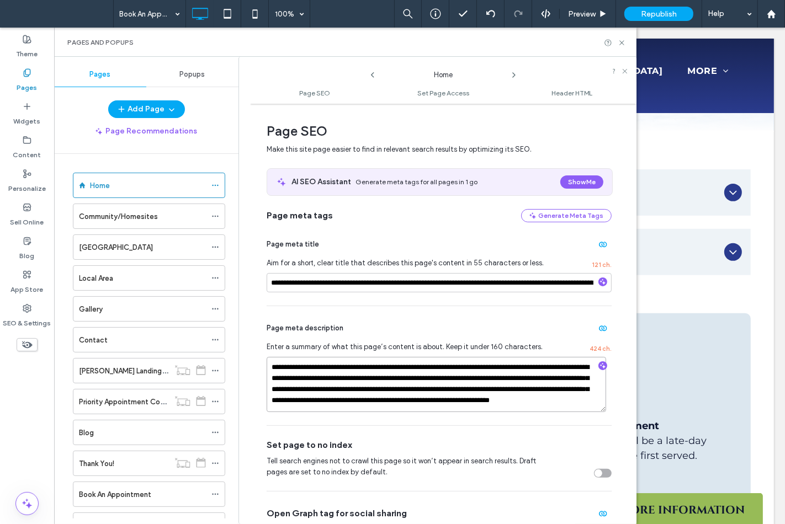
drag, startPoint x: 355, startPoint y: 381, endPoint x: 348, endPoint y: 398, distance: 19.1
click at [355, 381] on textarea "**********" at bounding box center [436, 384] width 339 height 55
click at [346, 400] on textarea "**********" at bounding box center [436, 384] width 339 height 55
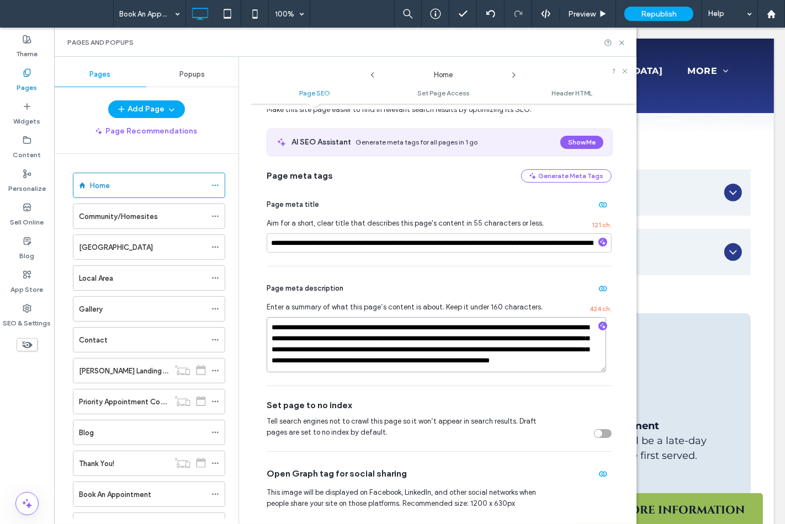
scroll to position [61, 0]
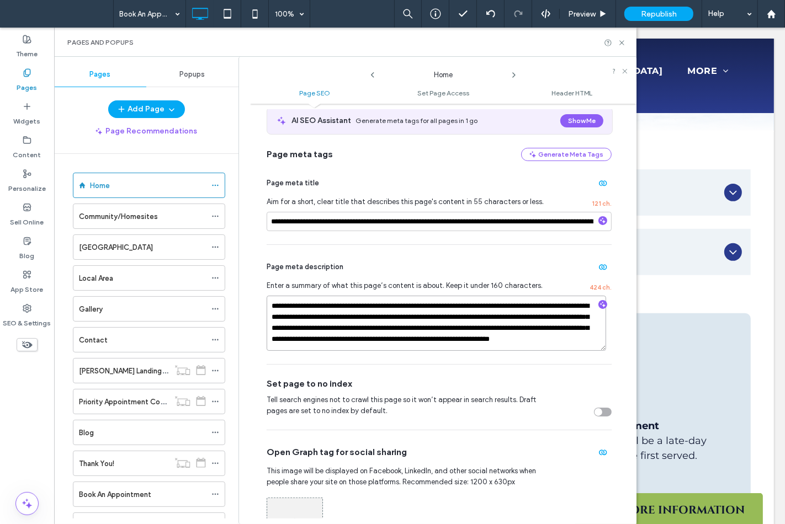
click at [451, 334] on textarea "**********" at bounding box center [436, 323] width 339 height 55
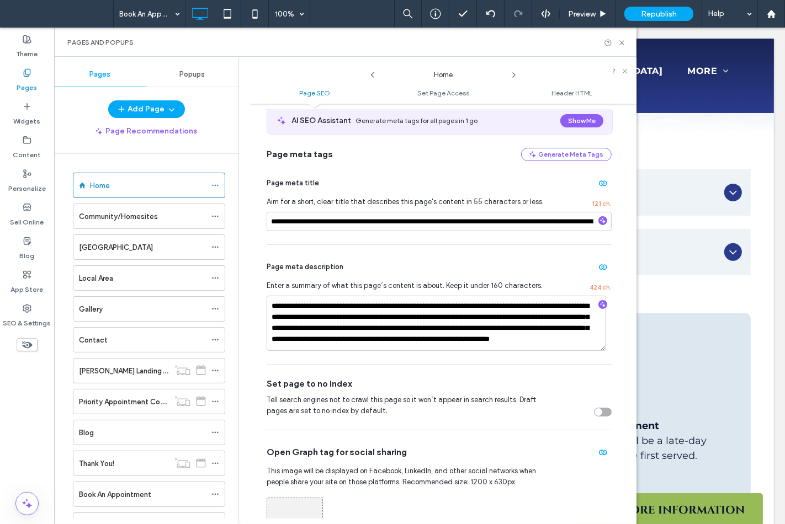
click at [512, 76] on icon at bounding box center [513, 75] width 9 height 9
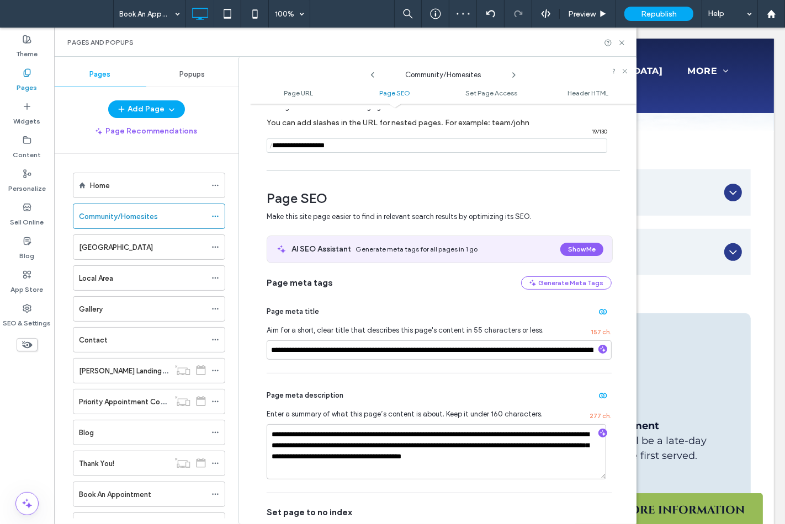
scroll to position [0, 0]
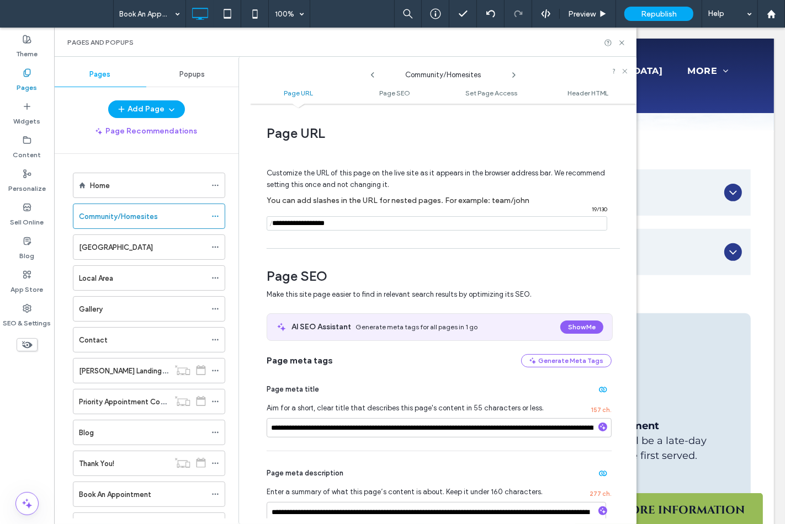
click at [368, 73] on icon at bounding box center [372, 75] width 9 height 9
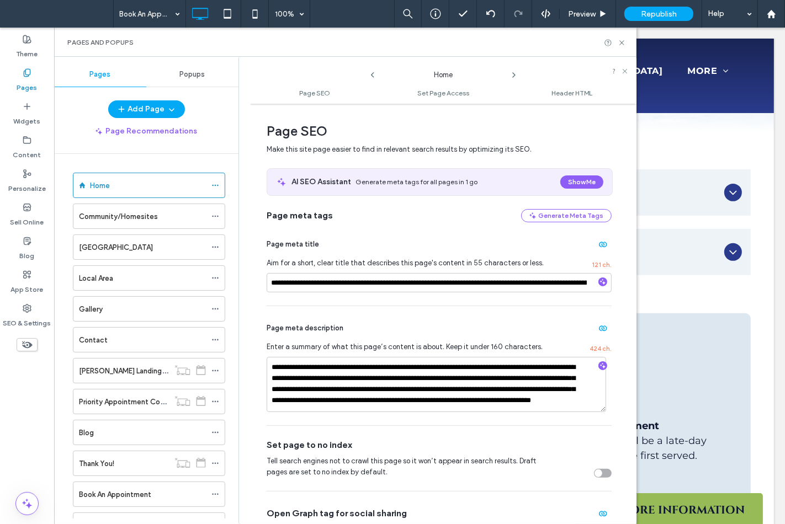
scroll to position [9, 0]
click at [393, 363] on textarea "**********" at bounding box center [436, 384] width 339 height 55
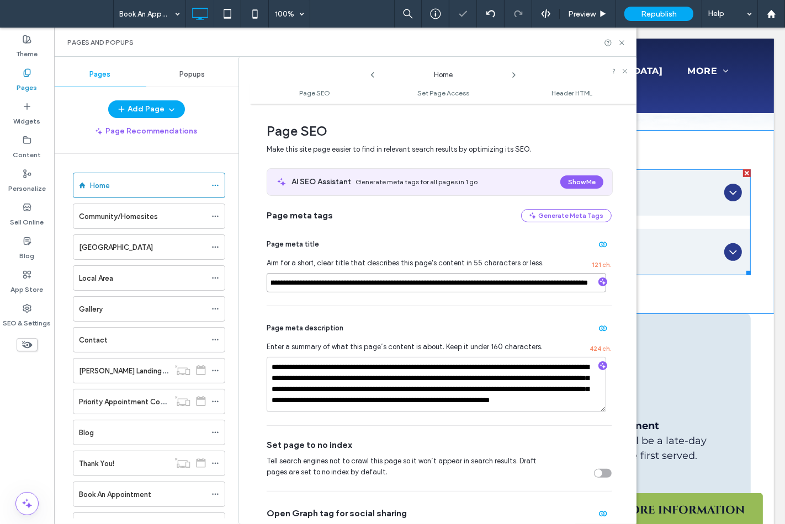
drag, startPoint x: 444, startPoint y: 306, endPoint x: 644, endPoint y: 266, distance: 204.3
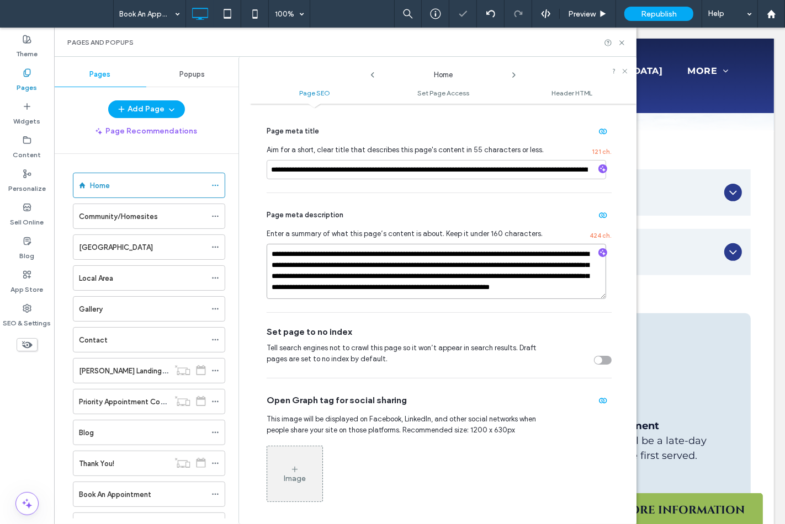
scroll to position [123, 0]
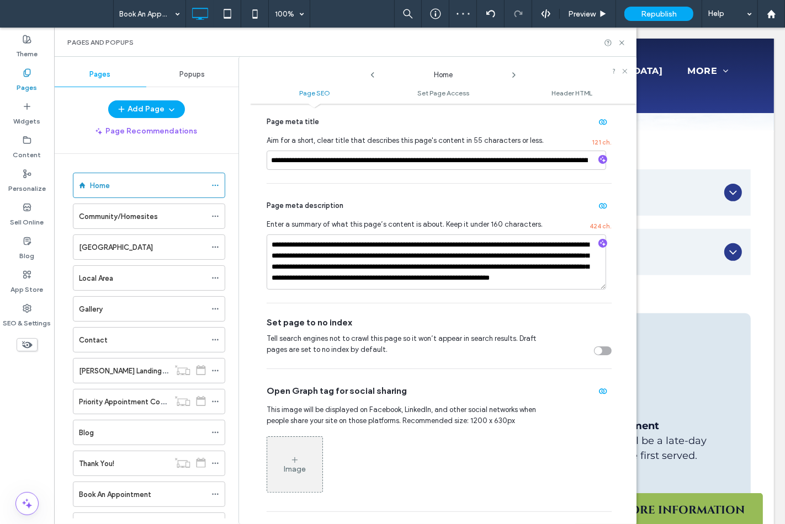
click at [514, 74] on use at bounding box center [514, 75] width 2 height 4
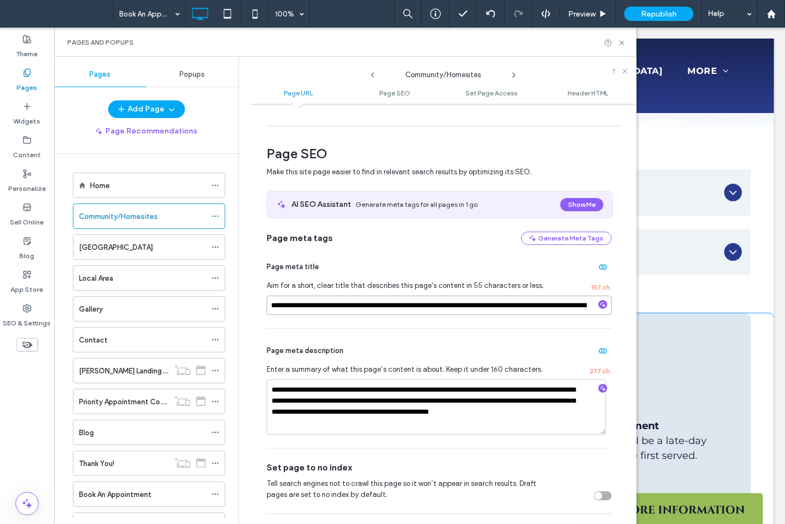
drag, startPoint x: 457, startPoint y: 340, endPoint x: 642, endPoint y: 326, distance: 185.4
click at [528, 315] on input "**********" at bounding box center [439, 305] width 345 height 19
drag, startPoint x: 528, startPoint y: 306, endPoint x: 575, endPoint y: 306, distance: 47.5
click at [575, 306] on input "**********" at bounding box center [436, 305] width 339 height 19
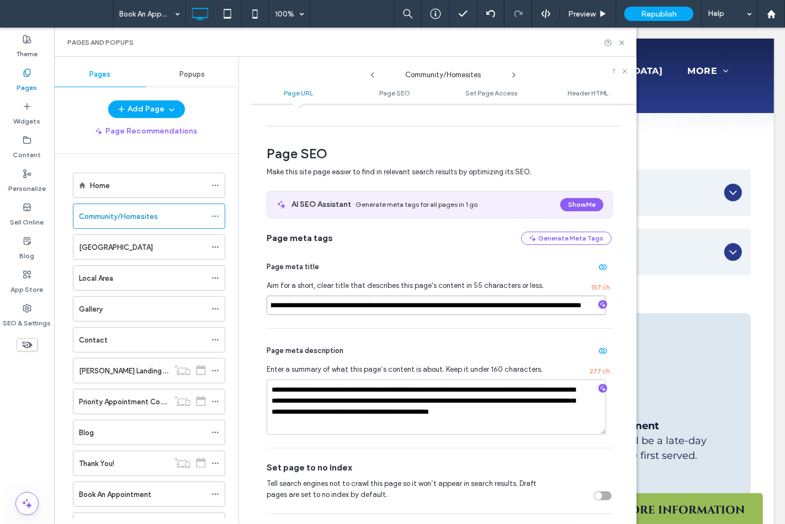
click at [575, 306] on input "**********" at bounding box center [436, 305] width 339 height 19
drag, startPoint x: 575, startPoint y: 306, endPoint x: 591, endPoint y: 310, distance: 16.6
click at [591, 310] on div "**********" at bounding box center [439, 305] width 345 height 19
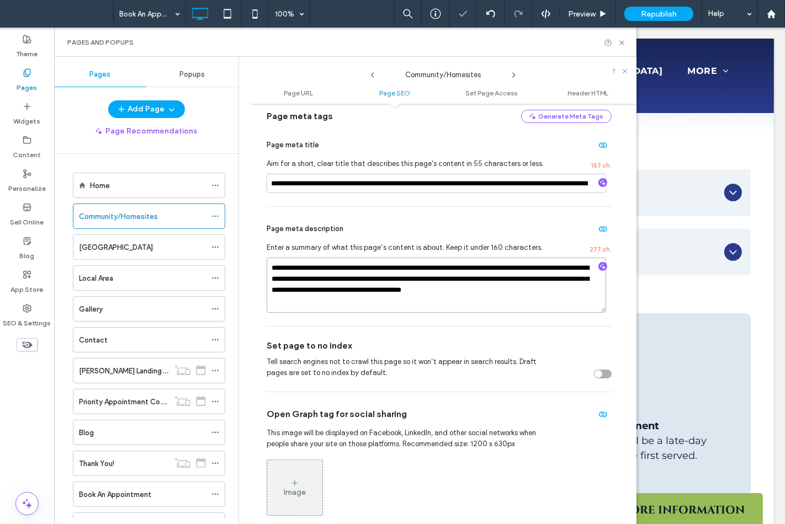
scroll to position [245, 0]
click at [512, 77] on icon at bounding box center [513, 75] width 9 height 9
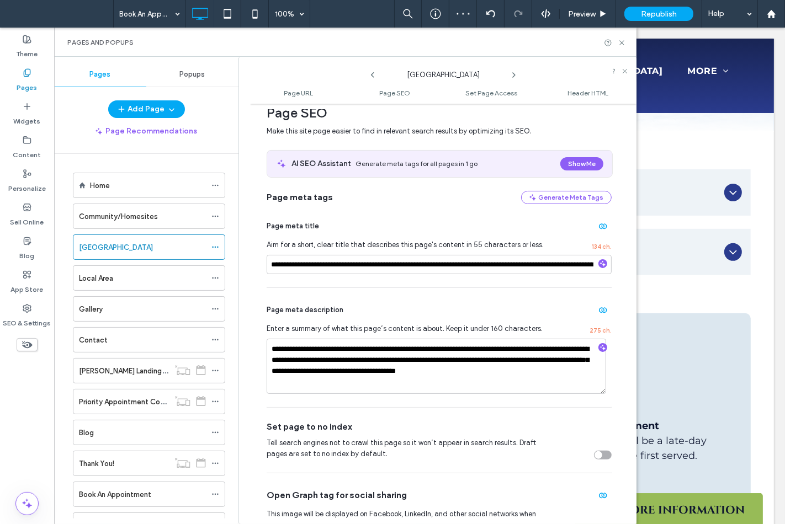
scroll to position [184, 0]
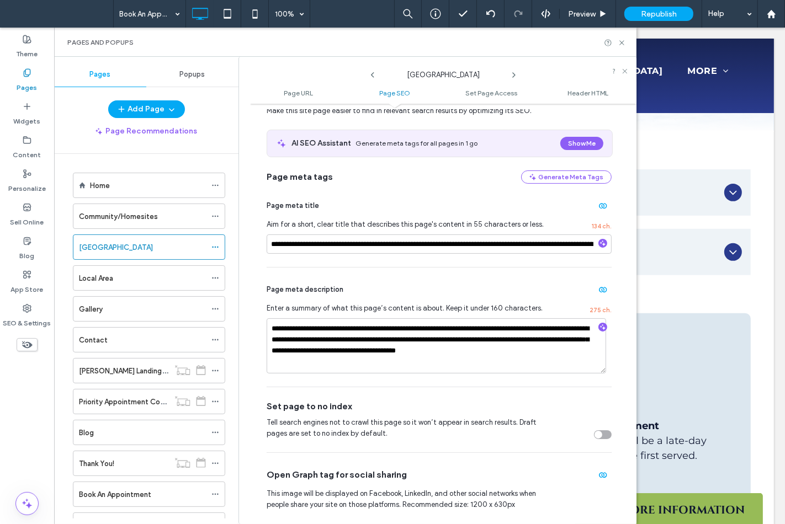
click at [515, 73] on icon at bounding box center [513, 75] width 9 height 9
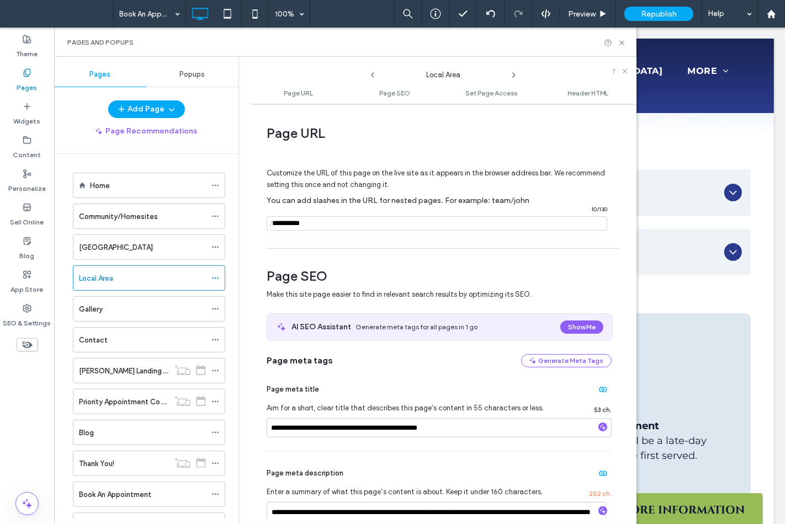
click at [515, 73] on icon at bounding box center [513, 75] width 9 height 9
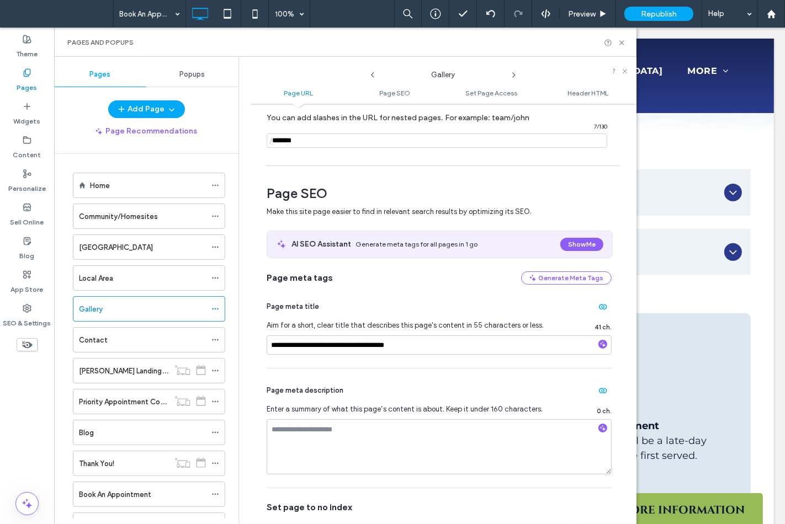
scroll to position [61, 0]
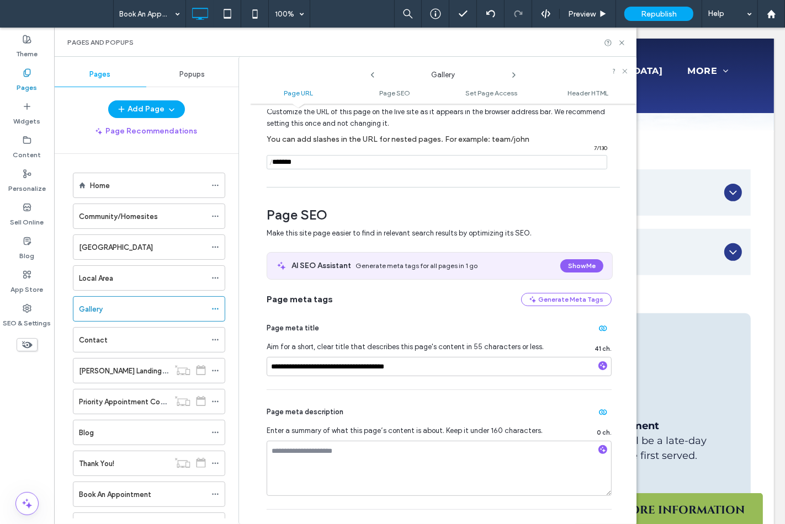
click at [515, 76] on icon at bounding box center [513, 75] width 9 height 9
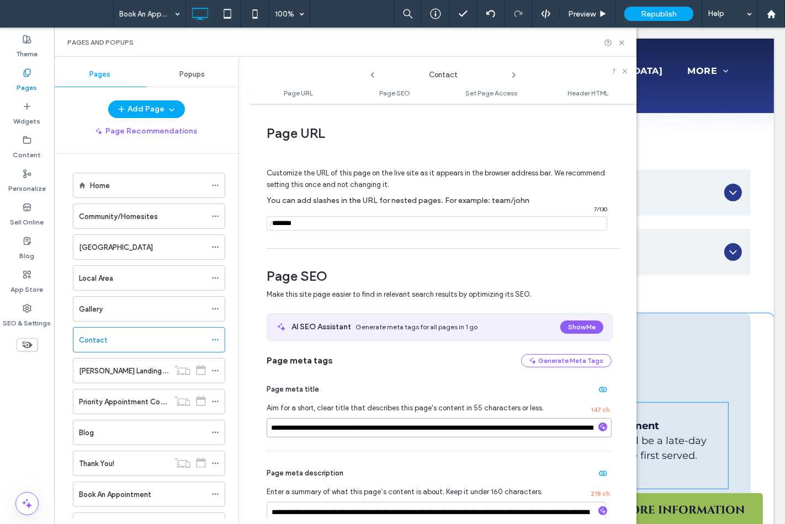
scroll to position [0, 191]
drag, startPoint x: 424, startPoint y: 459, endPoint x: 684, endPoint y: 427, distance: 261.4
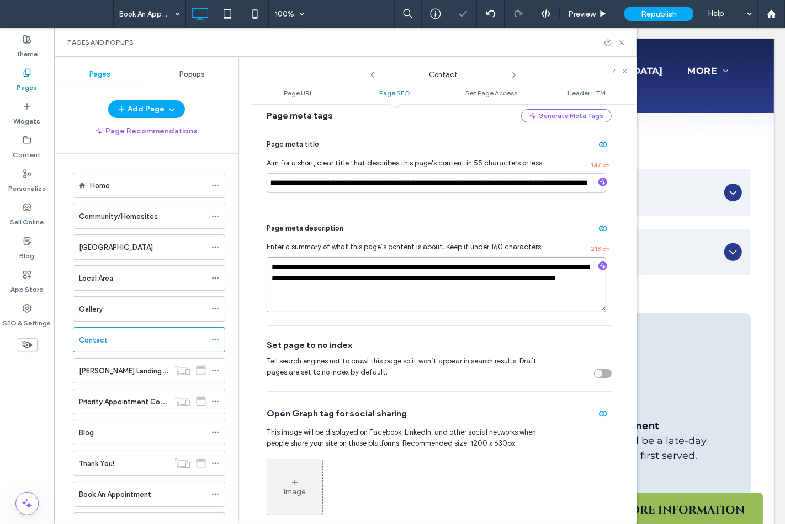
scroll to position [0, 0]
click at [514, 73] on use at bounding box center [514, 75] width 2 height 4
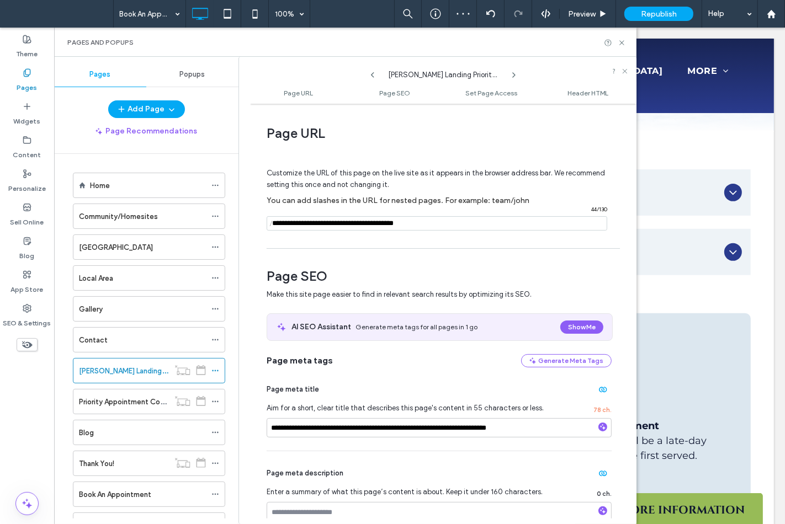
click at [517, 74] on icon at bounding box center [513, 75] width 9 height 9
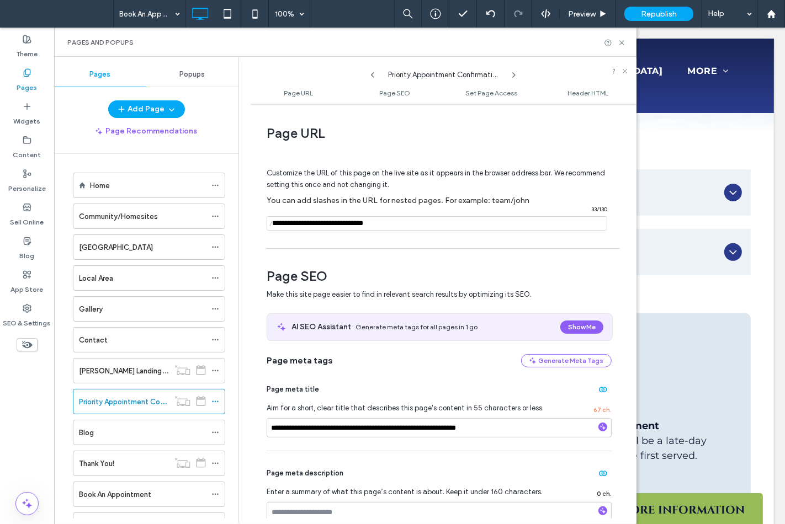
click at [517, 74] on icon at bounding box center [513, 75] width 9 height 9
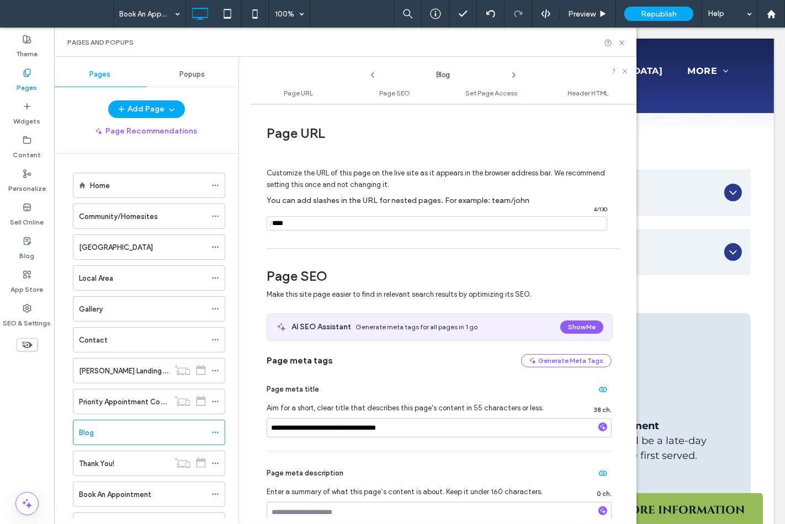
click at [517, 74] on icon at bounding box center [513, 75] width 9 height 9
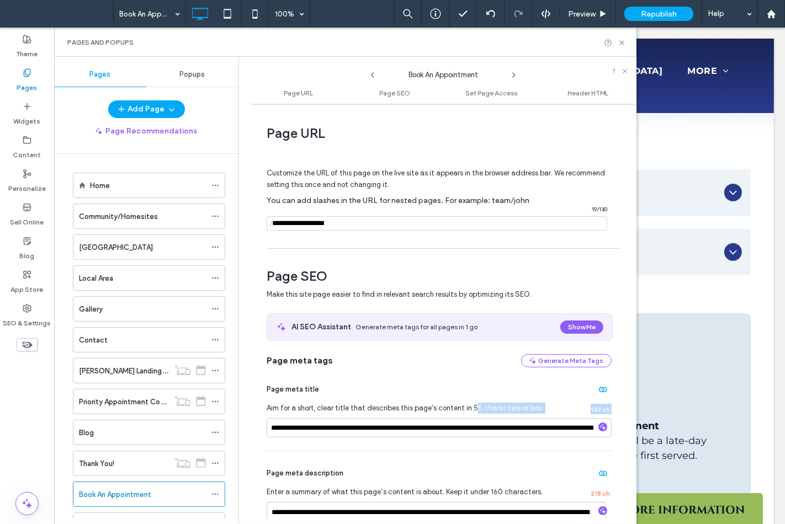
drag, startPoint x: 472, startPoint y: 416, endPoint x: 585, endPoint y: 421, distance: 113.2
click at [585, 421] on div "**********" at bounding box center [439, 409] width 345 height 83
drag, startPoint x: 495, startPoint y: 434, endPoint x: 600, endPoint y: 437, distance: 105.4
click at [600, 437] on input "**********" at bounding box center [436, 427] width 339 height 19
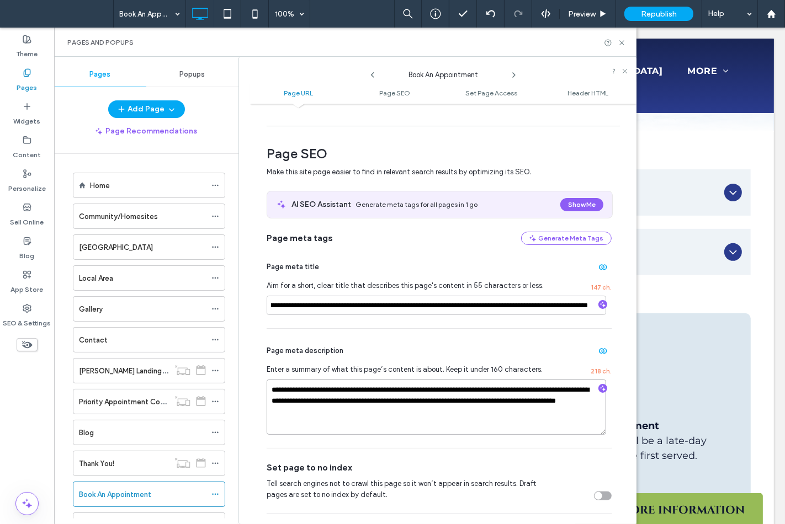
scroll to position [0, 0]
click at [514, 72] on icon at bounding box center [513, 75] width 9 height 9
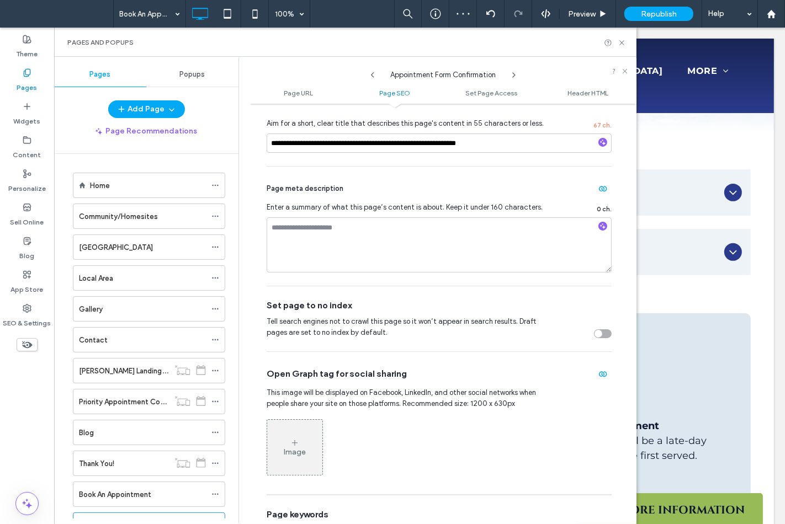
scroll to position [306, 0]
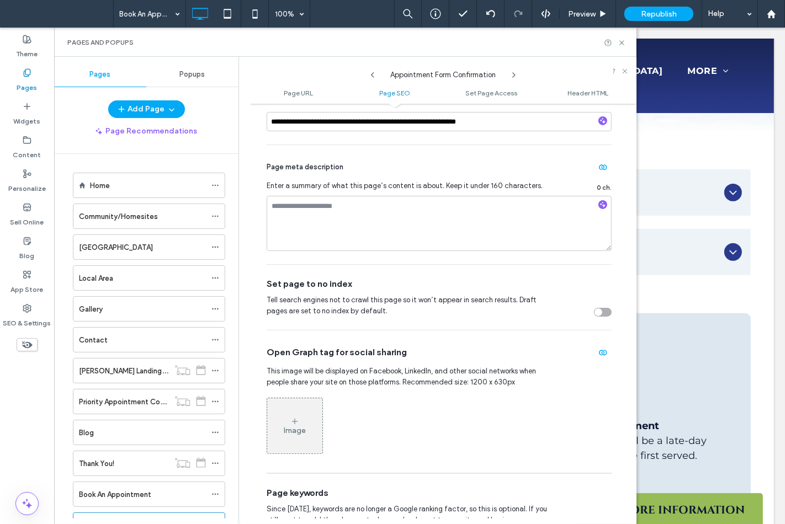
click at [513, 71] on icon at bounding box center [513, 75] width 9 height 9
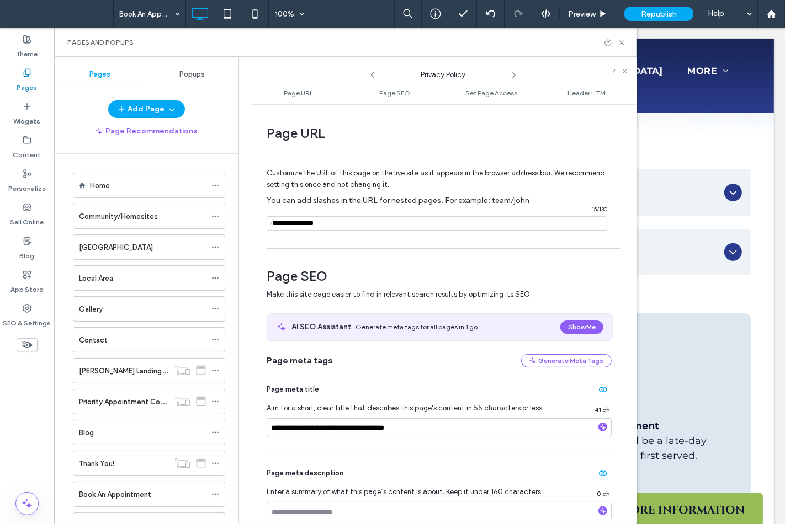
click at [513, 71] on icon at bounding box center [513, 75] width 9 height 9
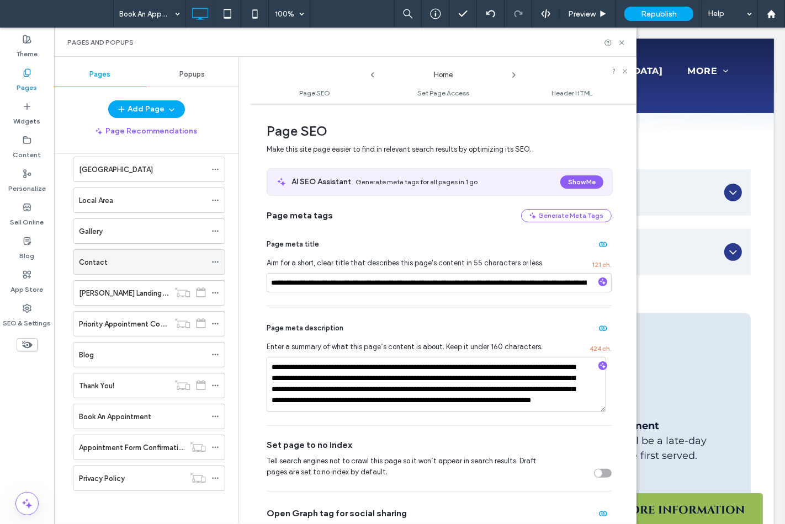
scroll to position [18, 0]
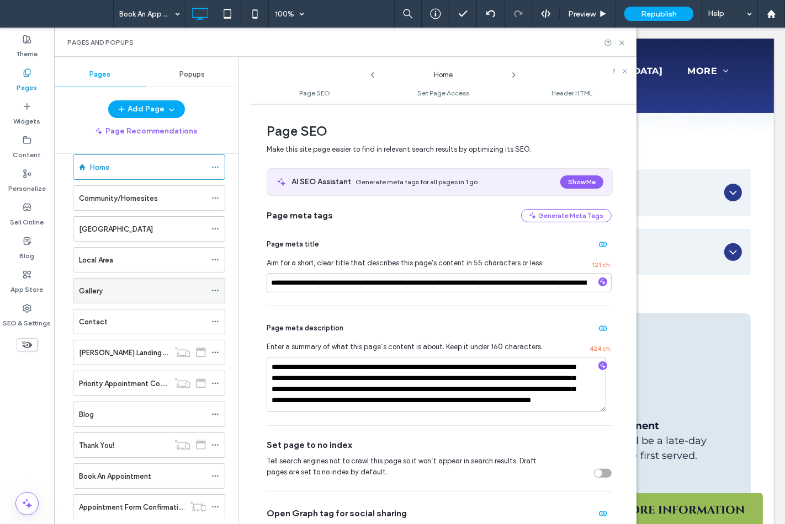
click at [161, 295] on div "Gallery" at bounding box center [142, 291] width 127 height 12
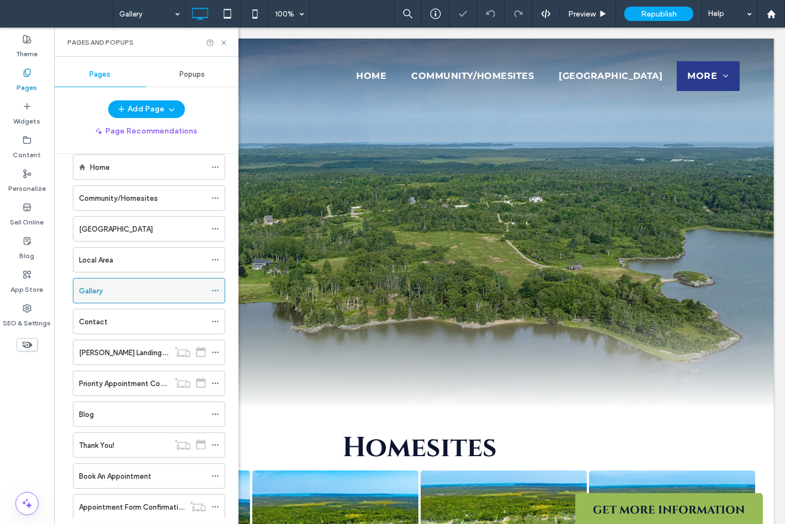
click at [220, 284] on div at bounding box center [217, 291] width 13 height 17
click at [219, 289] on icon at bounding box center [215, 291] width 8 height 8
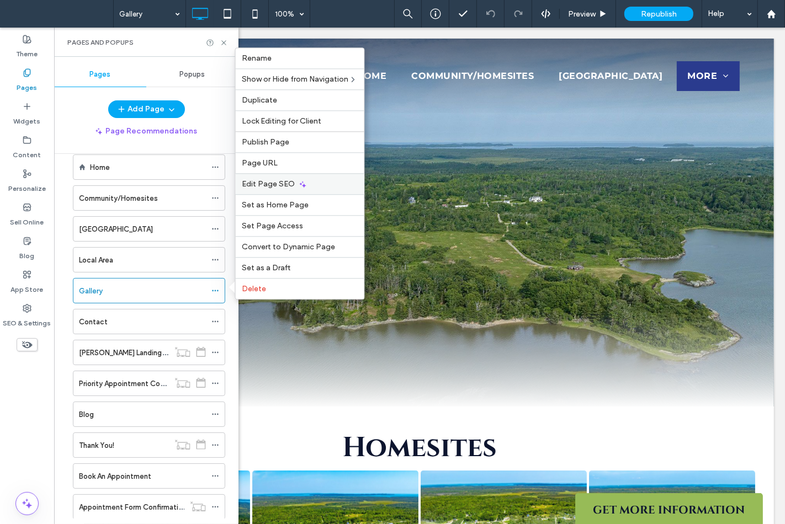
click at [285, 189] on div "Edit Page SEO" at bounding box center [300, 183] width 129 height 21
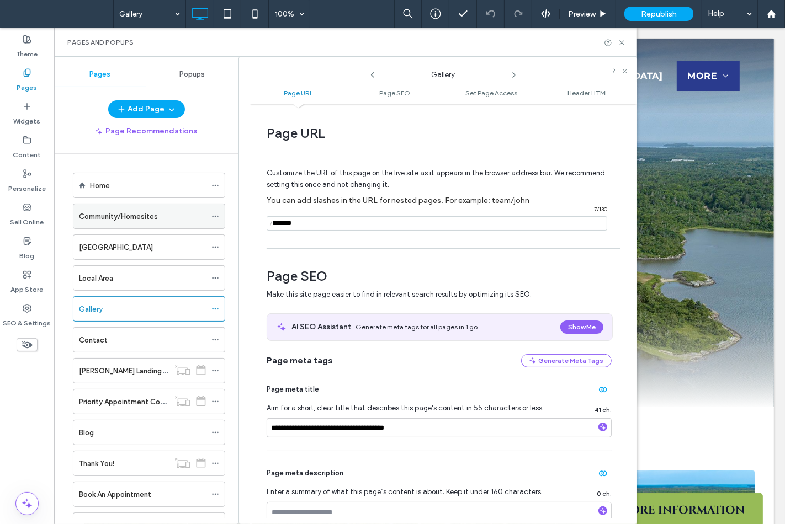
click at [216, 214] on icon at bounding box center [215, 216] width 8 height 8
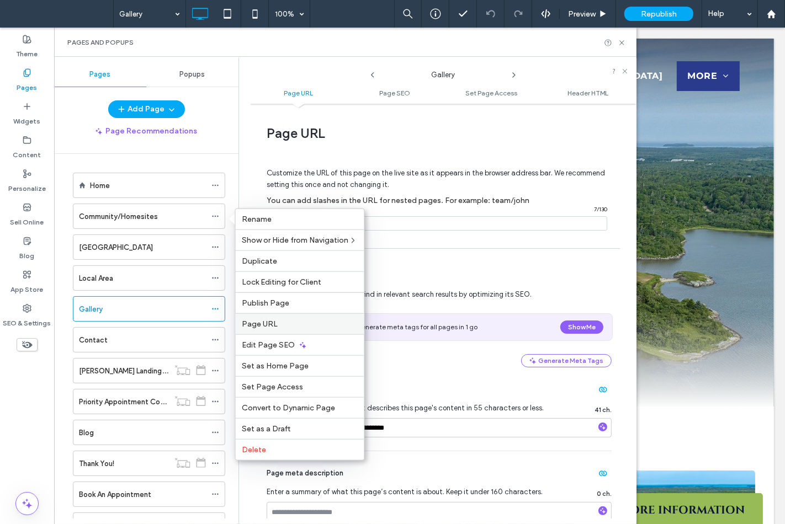
click at [260, 322] on span "Page URL" at bounding box center [260, 324] width 36 height 9
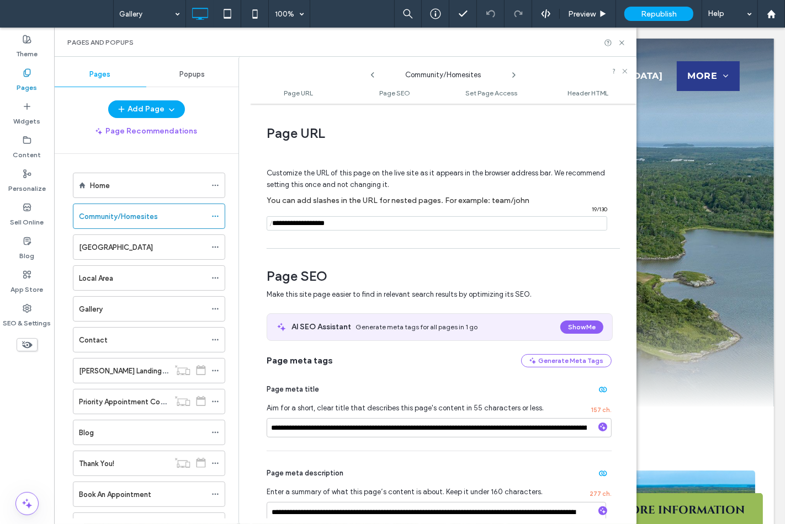
click at [514, 76] on icon at bounding box center [513, 75] width 9 height 9
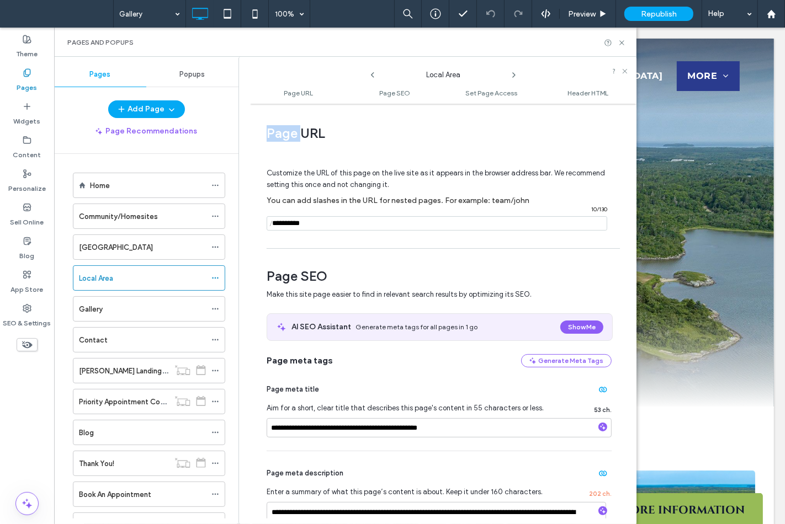
click at [514, 76] on icon at bounding box center [513, 75] width 9 height 9
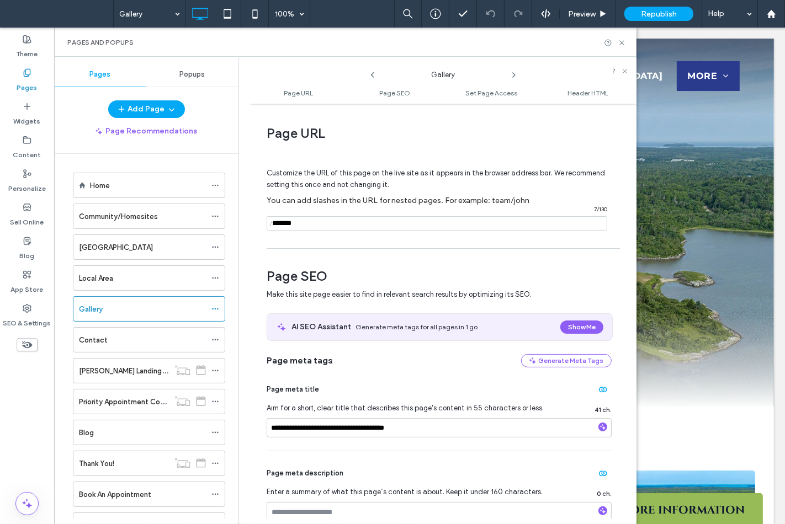
click at [514, 76] on icon at bounding box center [513, 75] width 9 height 9
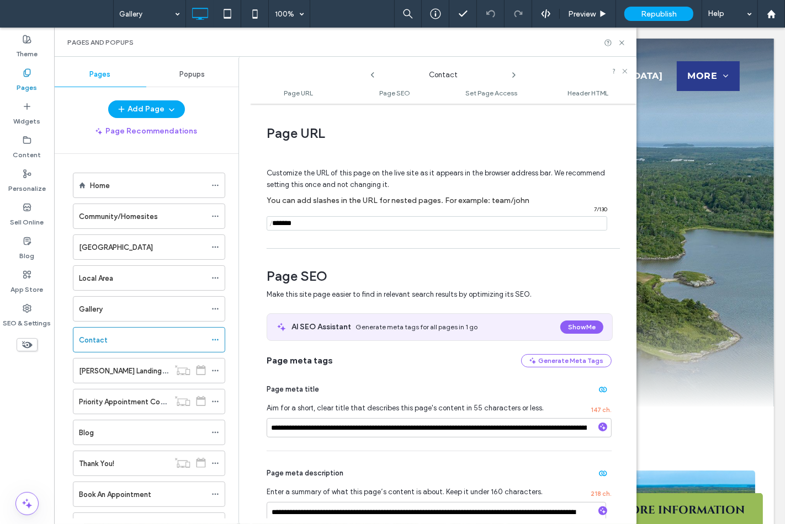
click at [514, 76] on icon at bounding box center [513, 75] width 9 height 9
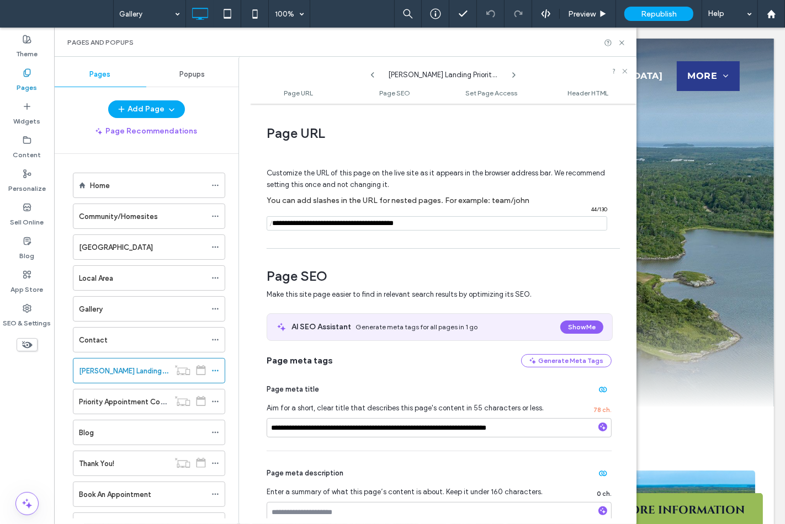
click at [514, 76] on icon at bounding box center [513, 75] width 9 height 9
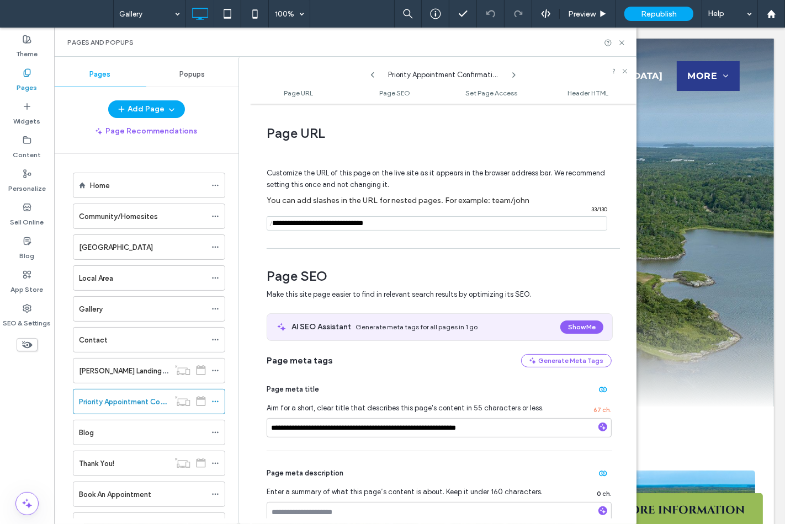
click at [514, 76] on icon at bounding box center [513, 75] width 9 height 9
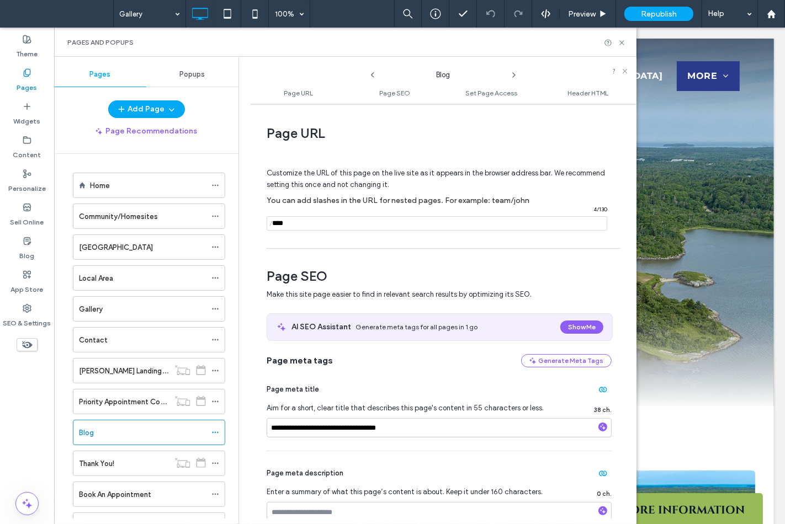
click at [514, 76] on icon at bounding box center [513, 75] width 9 height 9
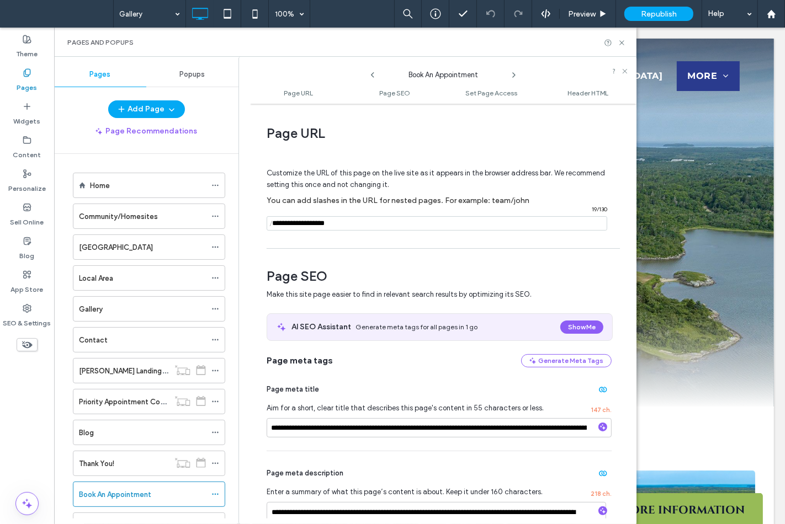
click at [514, 76] on icon at bounding box center [513, 75] width 9 height 9
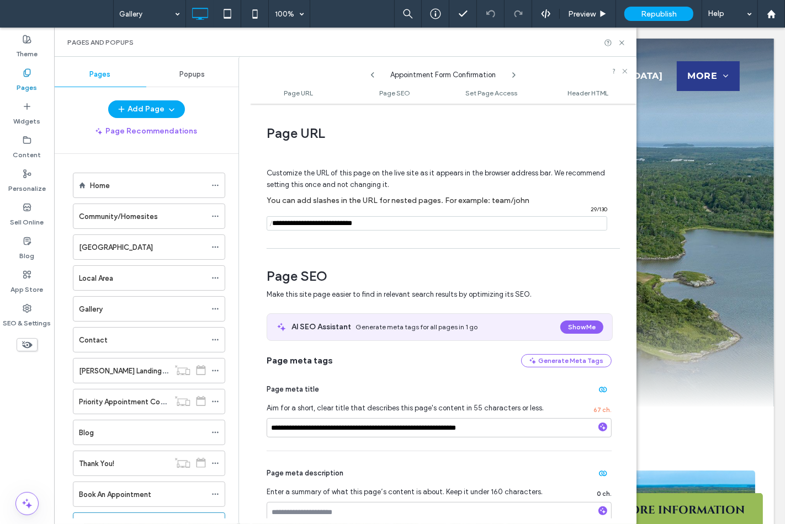
click at [514, 76] on icon at bounding box center [513, 75] width 9 height 9
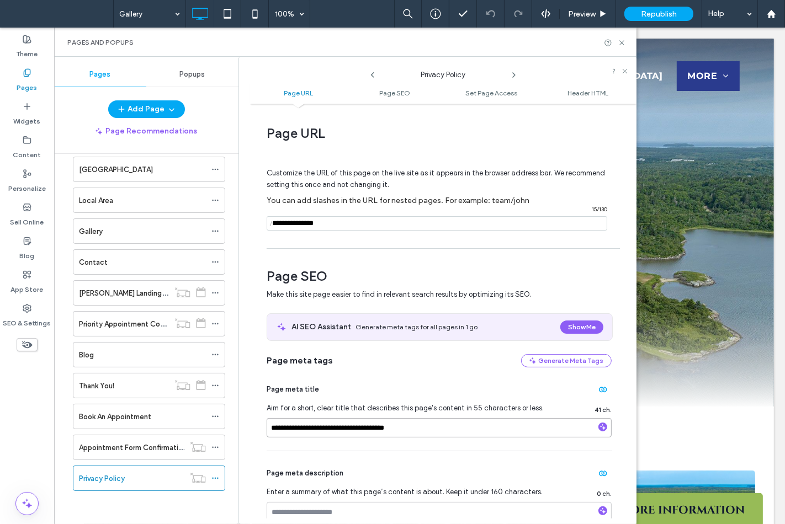
drag, startPoint x: 390, startPoint y: 425, endPoint x: 439, endPoint y: 423, distance: 49.2
click at [439, 423] on input "**********" at bounding box center [439, 427] width 345 height 19
type input "**********"
drag, startPoint x: 327, startPoint y: 228, endPoint x: 263, endPoint y: 232, distance: 63.5
click at [263, 232] on div "**********" at bounding box center [443, 313] width 386 height 409
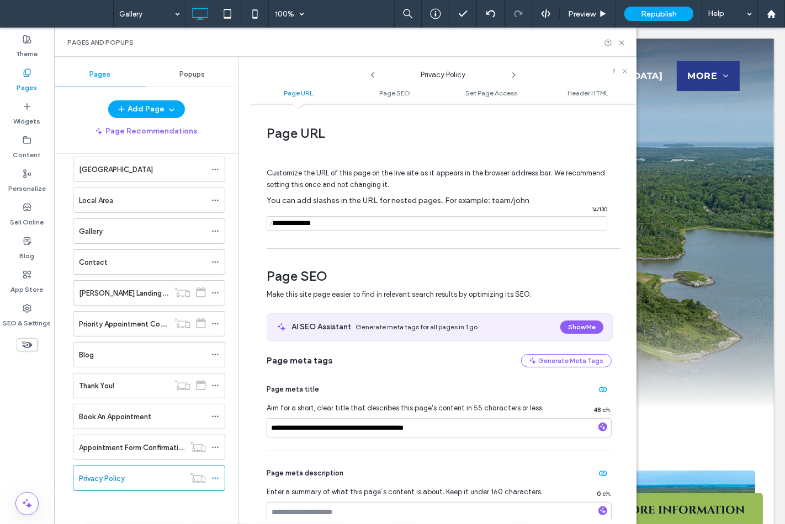
type input "**********"
click at [622, 42] on icon at bounding box center [622, 43] width 8 height 8
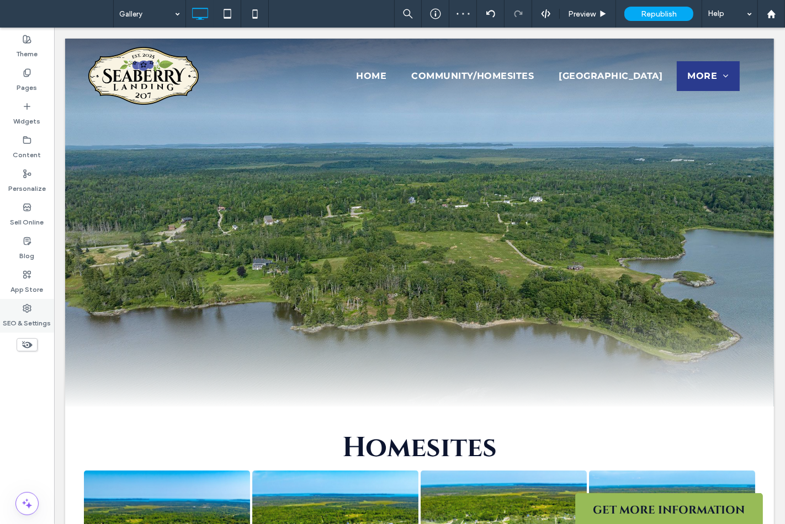
click at [25, 311] on use at bounding box center [27, 309] width 8 height 8
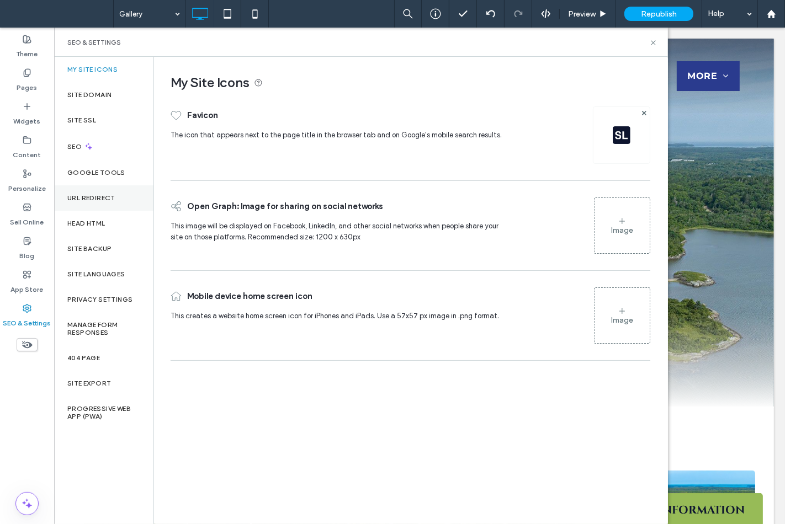
click at [83, 202] on div "URL Redirect" at bounding box center [103, 197] width 99 height 25
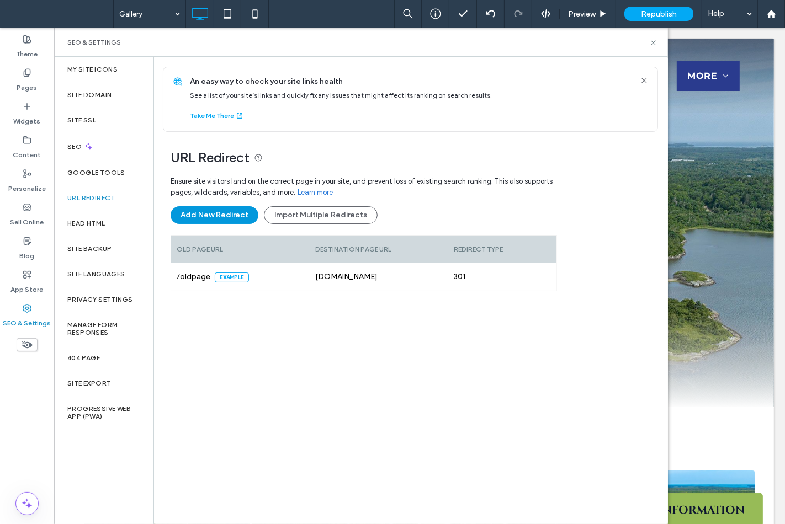
click at [240, 216] on button "Add New Redirect" at bounding box center [215, 215] width 88 height 18
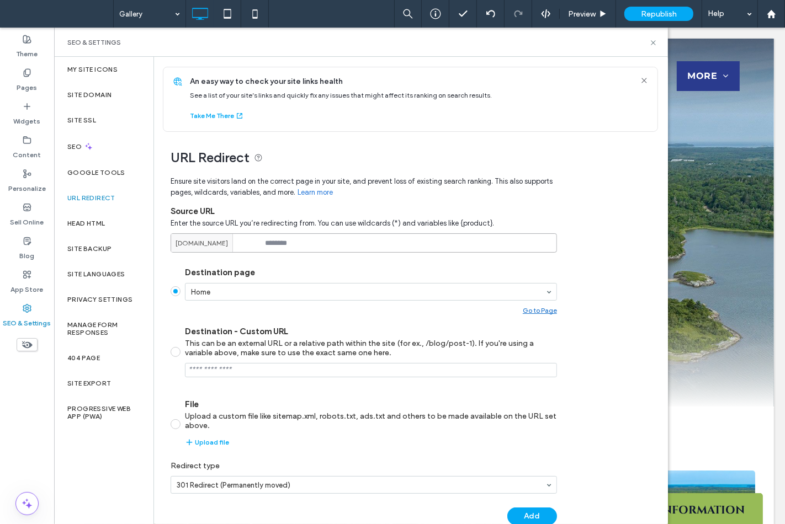
click at [271, 247] on input at bounding box center [364, 242] width 386 height 19
type input "**********"
type input "*"
click at [529, 519] on button "Add" at bounding box center [532, 517] width 50 height 18
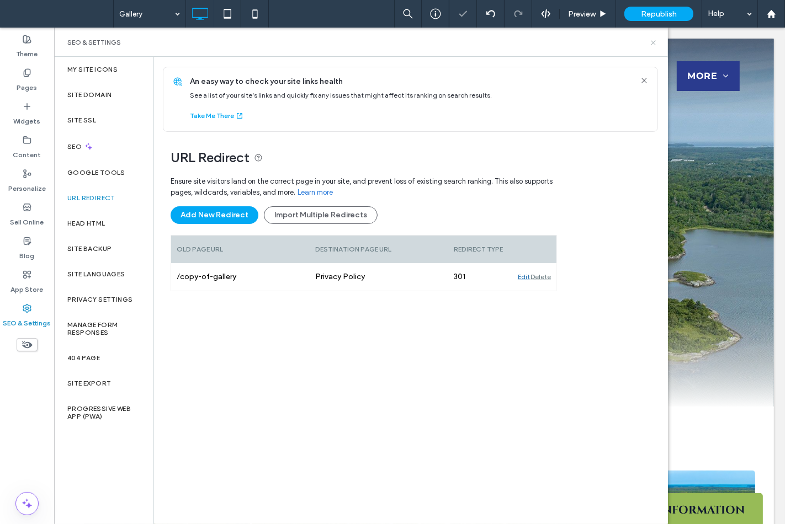
click at [654, 40] on icon at bounding box center [653, 43] width 8 height 8
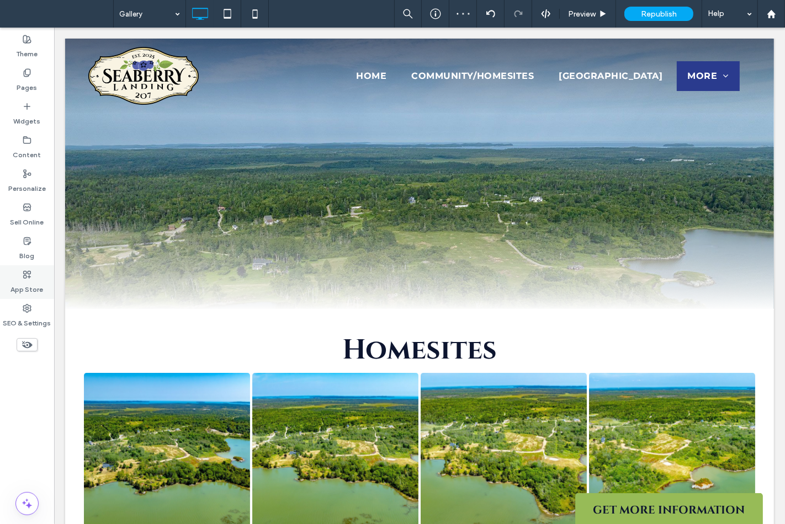
scroll to position [184, 0]
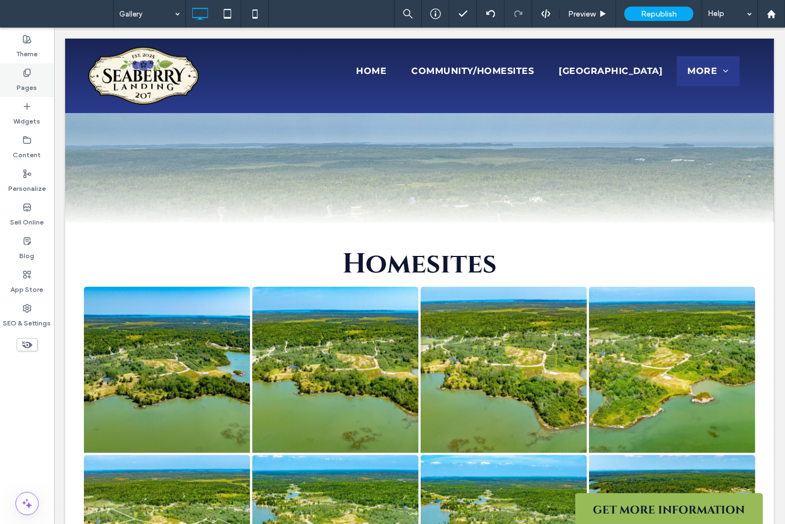
click at [25, 86] on label "Pages" at bounding box center [27, 84] width 20 height 15
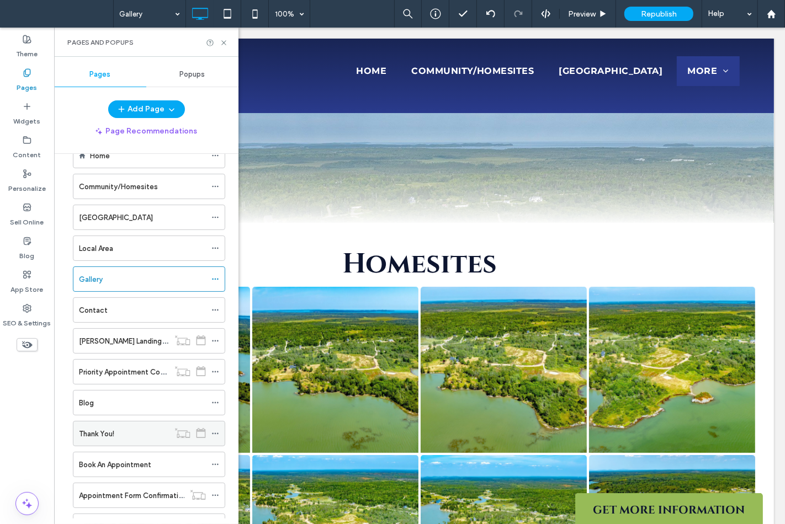
scroll to position [79, 0]
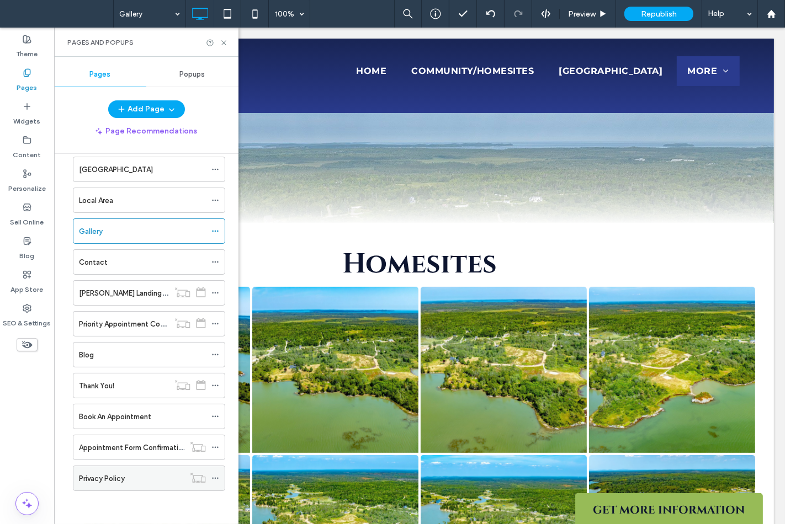
click at [216, 475] on icon at bounding box center [215, 479] width 8 height 8
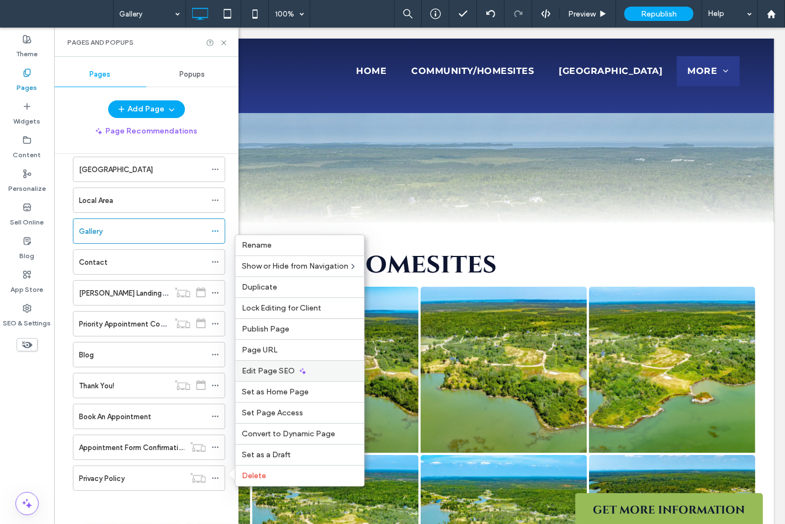
click at [289, 366] on div "Edit Page SEO" at bounding box center [300, 370] width 129 height 21
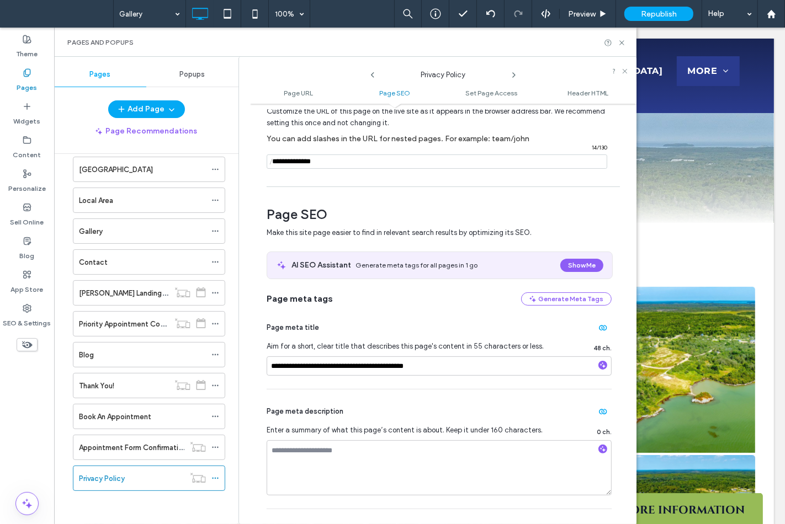
scroll to position [61, 0]
click at [625, 45] on icon at bounding box center [622, 43] width 8 height 8
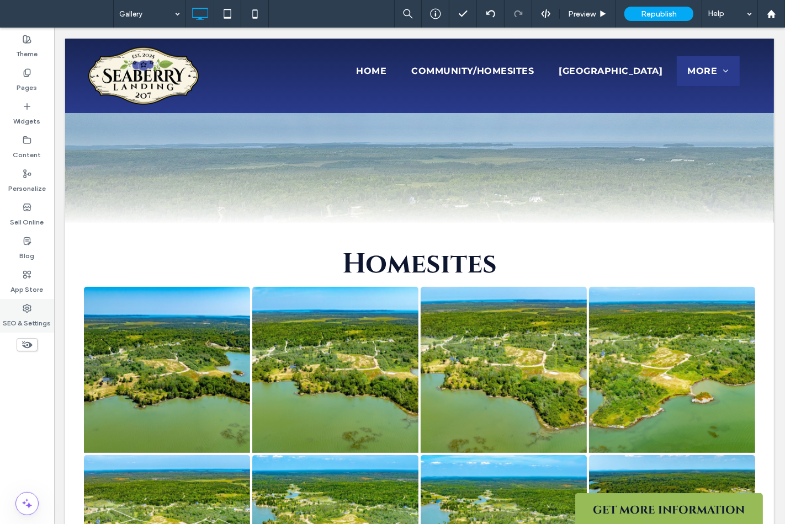
click at [40, 302] on div "SEO & Settings" at bounding box center [27, 316] width 54 height 34
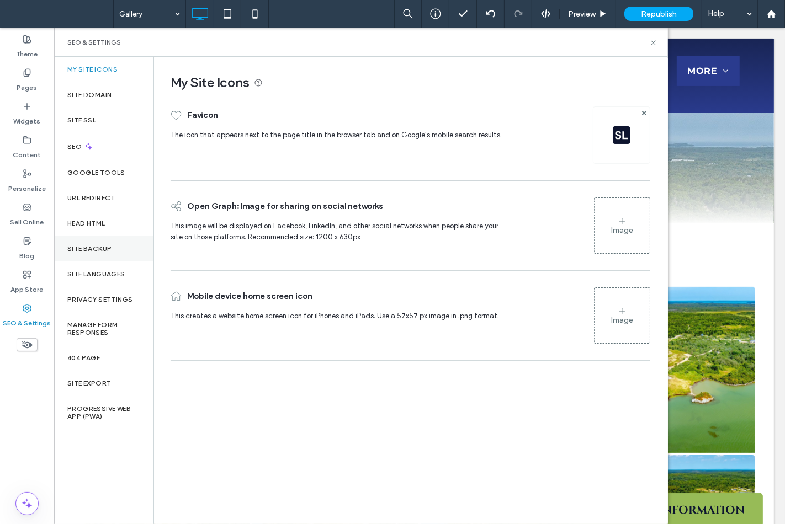
click at [73, 246] on label "Site Backup" at bounding box center [89, 249] width 44 height 8
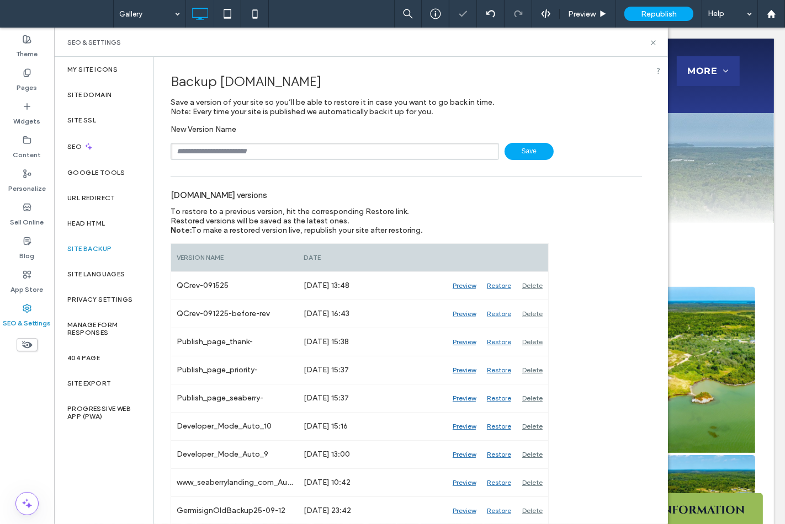
drag, startPoint x: 228, startPoint y: 152, endPoint x: 251, endPoint y: 159, distance: 23.6
click at [228, 152] on input "text" at bounding box center [335, 151] width 328 height 17
drag, startPoint x: 208, startPoint y: 152, endPoint x: 221, endPoint y: 147, distance: 13.4
click at [221, 147] on input "**********" at bounding box center [335, 151] width 328 height 17
type input "**********"
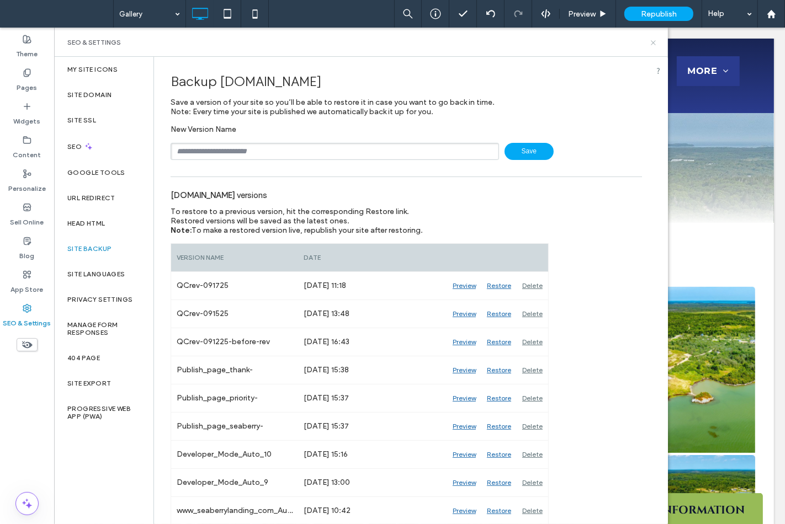
click at [650, 43] on icon at bounding box center [653, 43] width 8 height 8
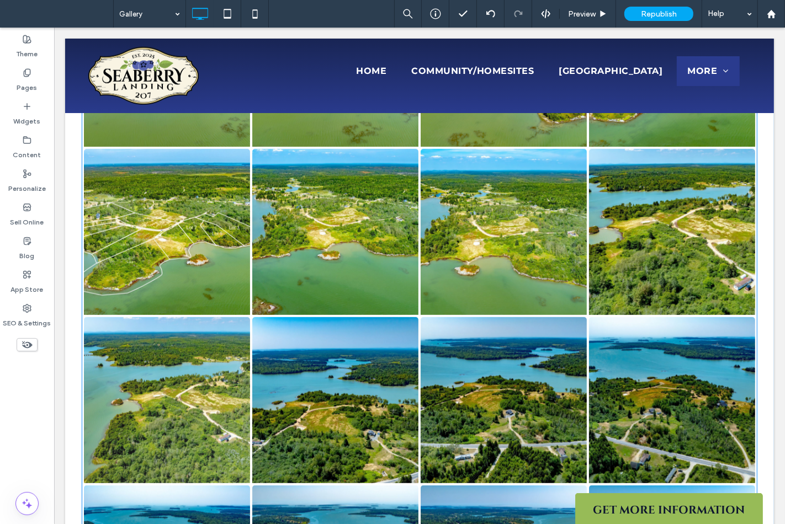
scroll to position [552, 0]
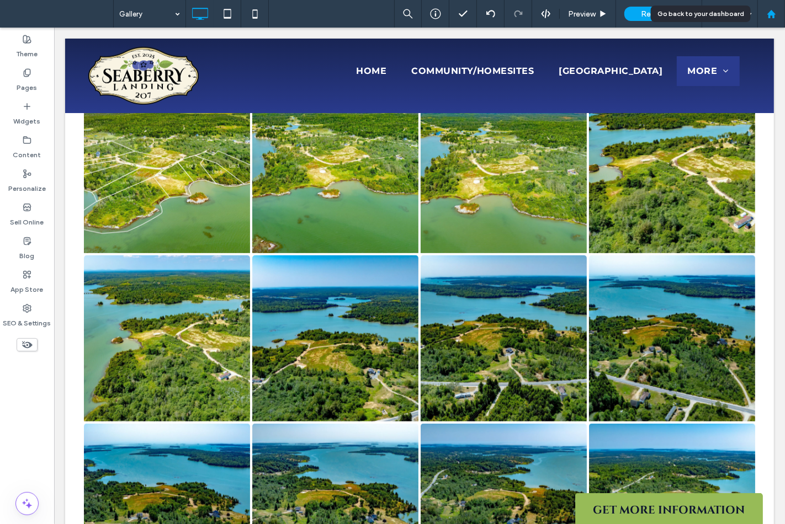
click at [771, 12] on use at bounding box center [771, 13] width 8 height 8
